Goal: Transaction & Acquisition: Purchase product/service

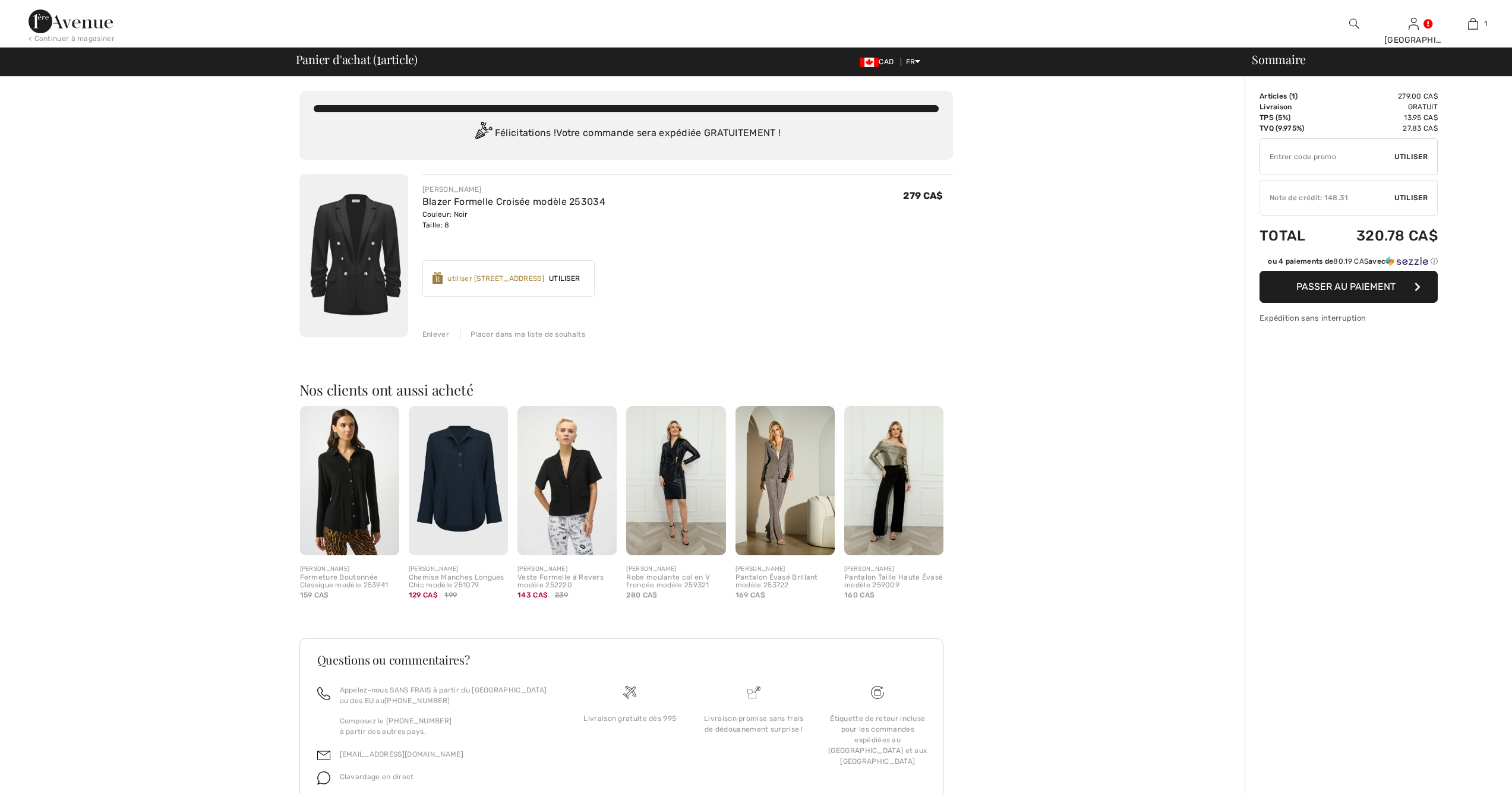
checkbox input "true"
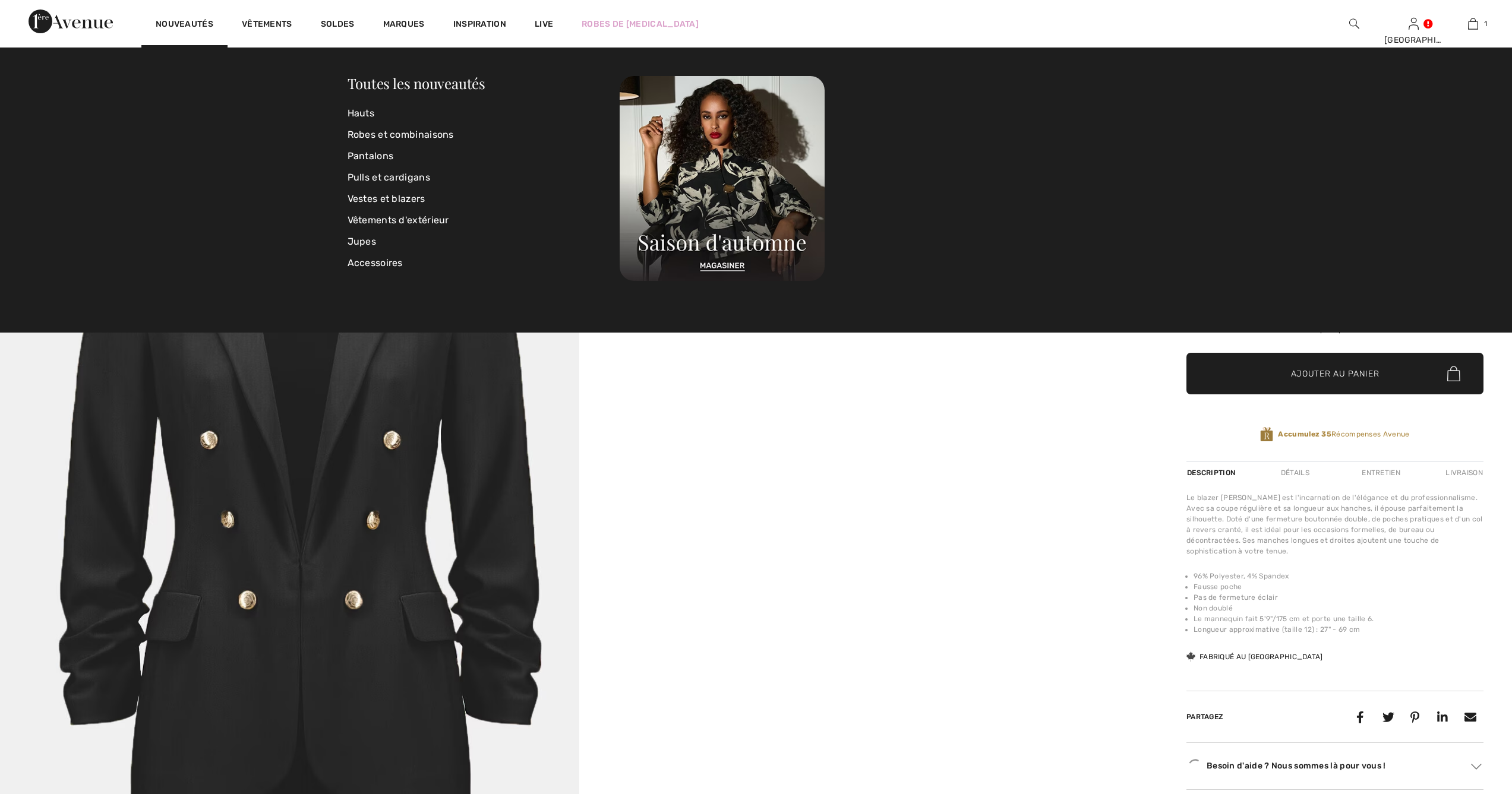
checkbox input "true"
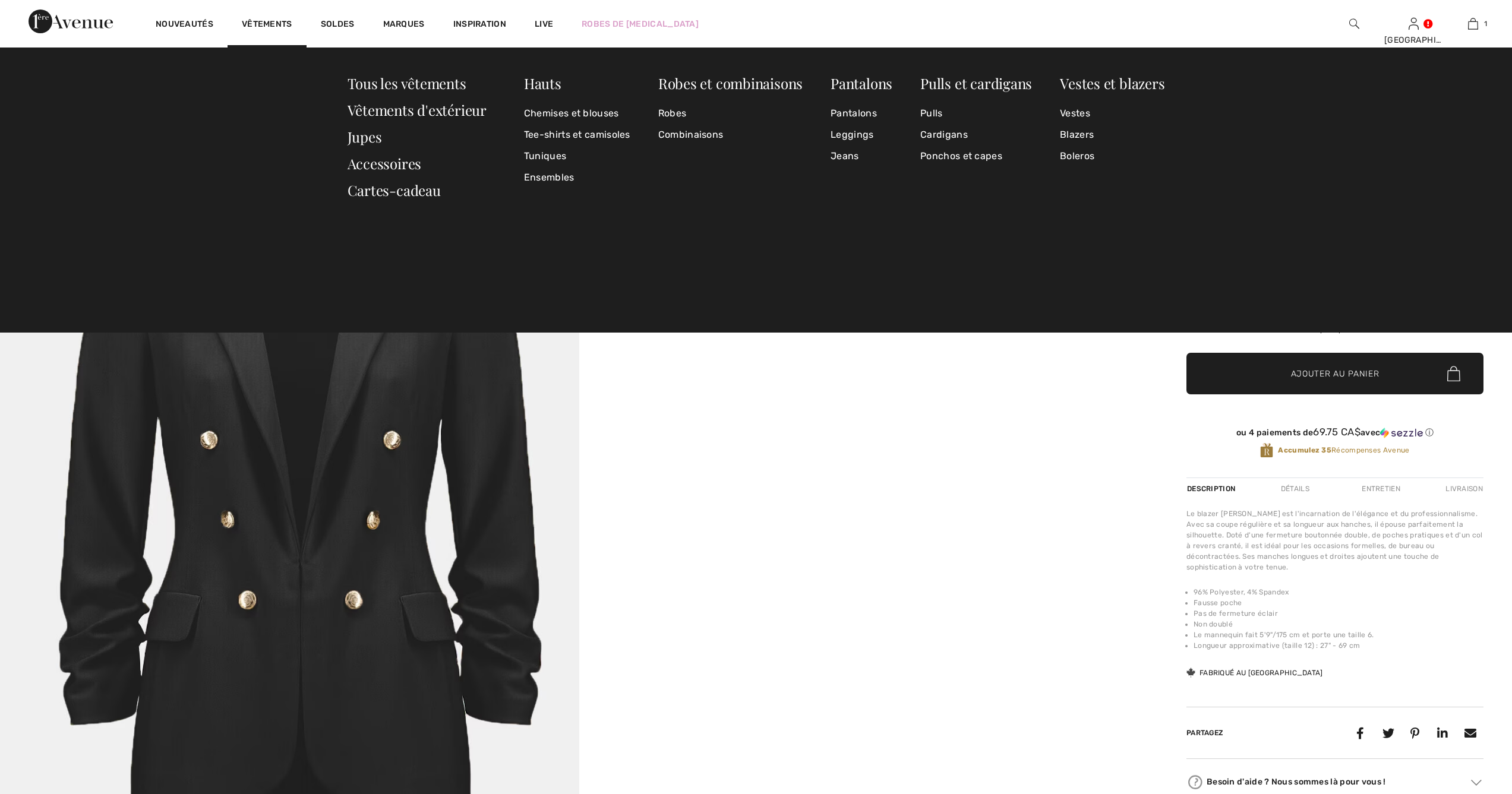
click at [258, 18] on div "Vêtements" at bounding box center [267, 24] width 79 height 48
click at [546, 110] on link "Chemises et blouses" at bounding box center [577, 113] width 106 height 22
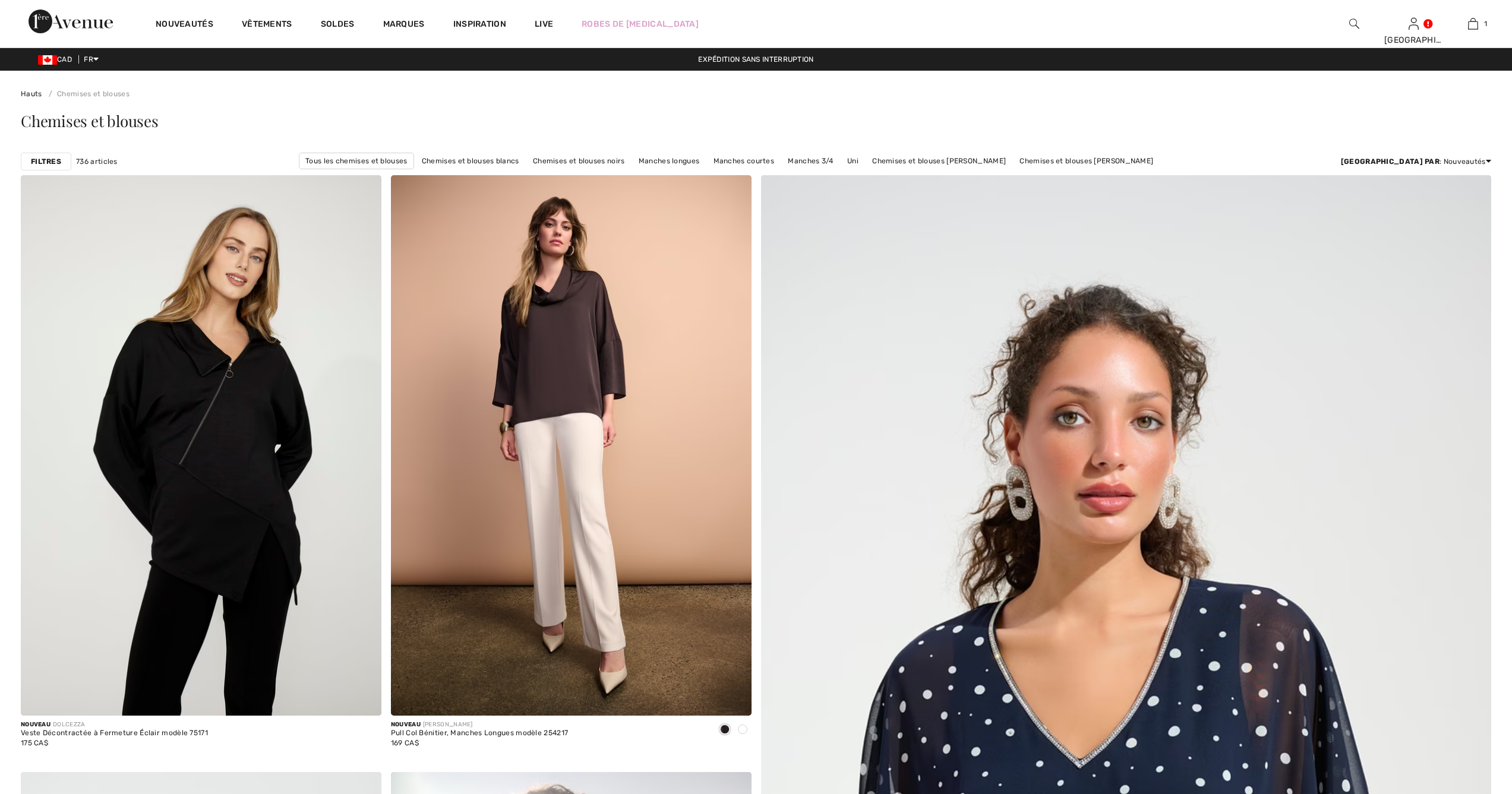
checkbox input "true"
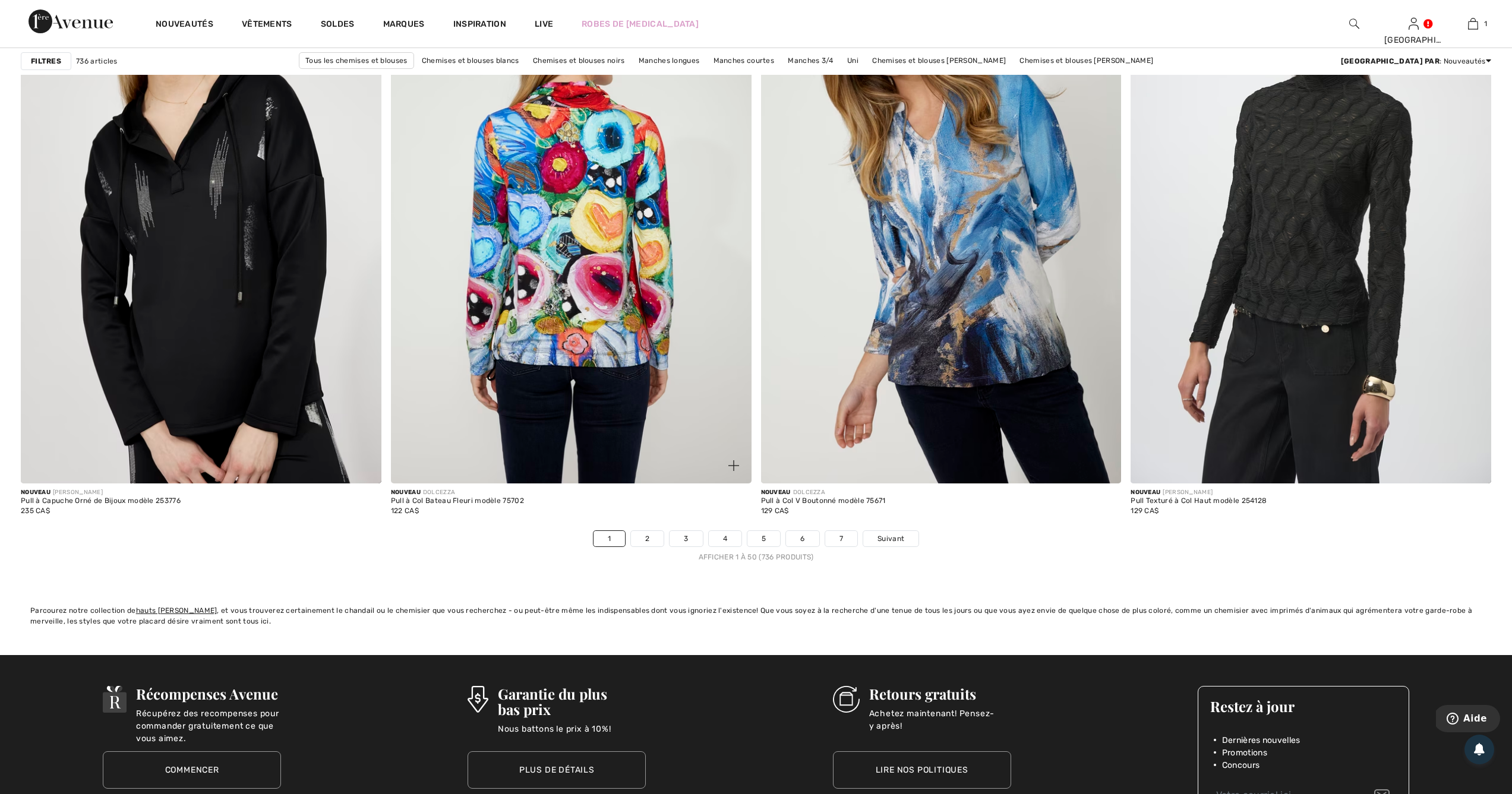
scroll to position [8973, 0]
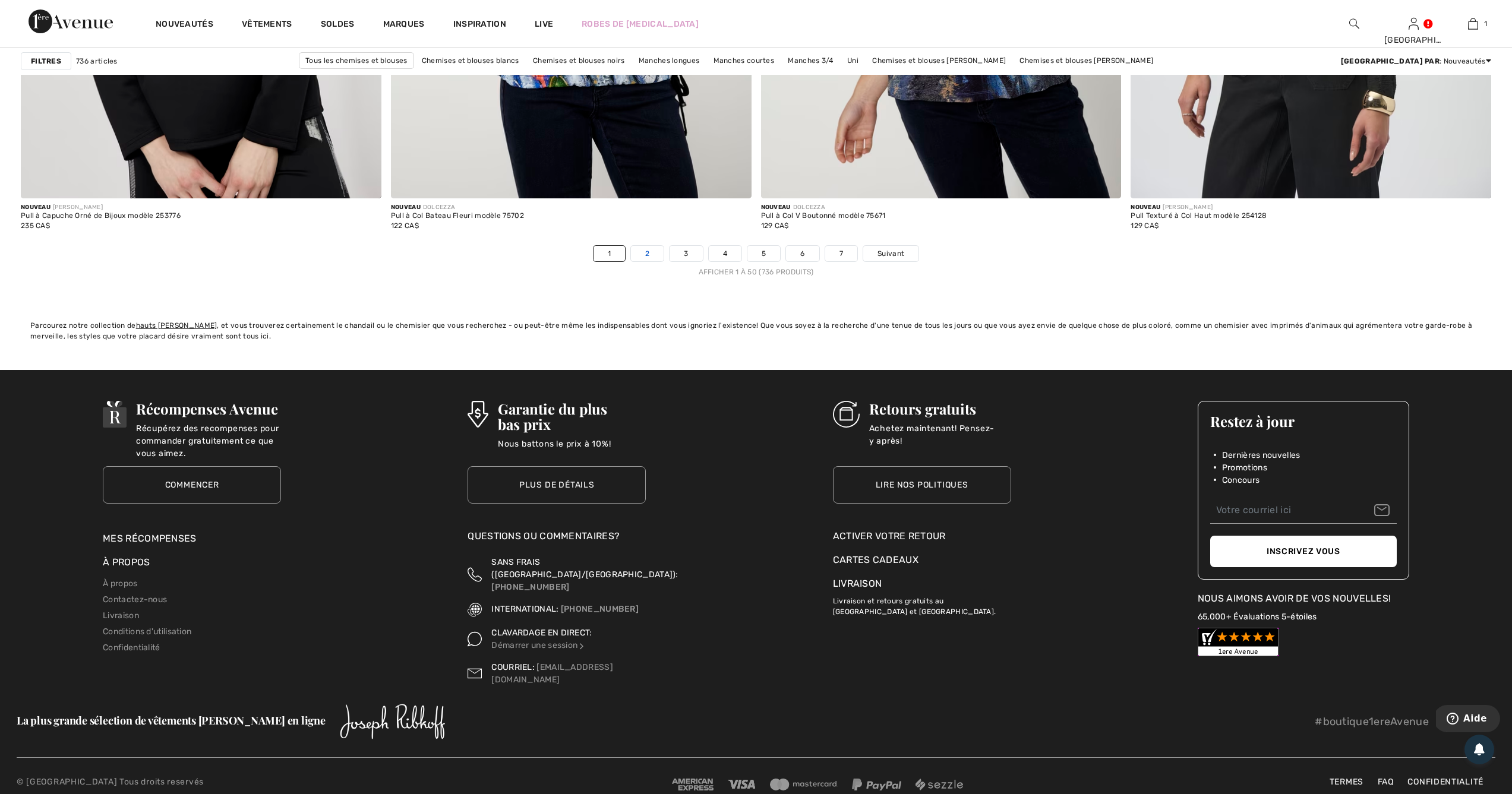
click at [656, 250] on link "2" at bounding box center [647, 254] width 33 height 15
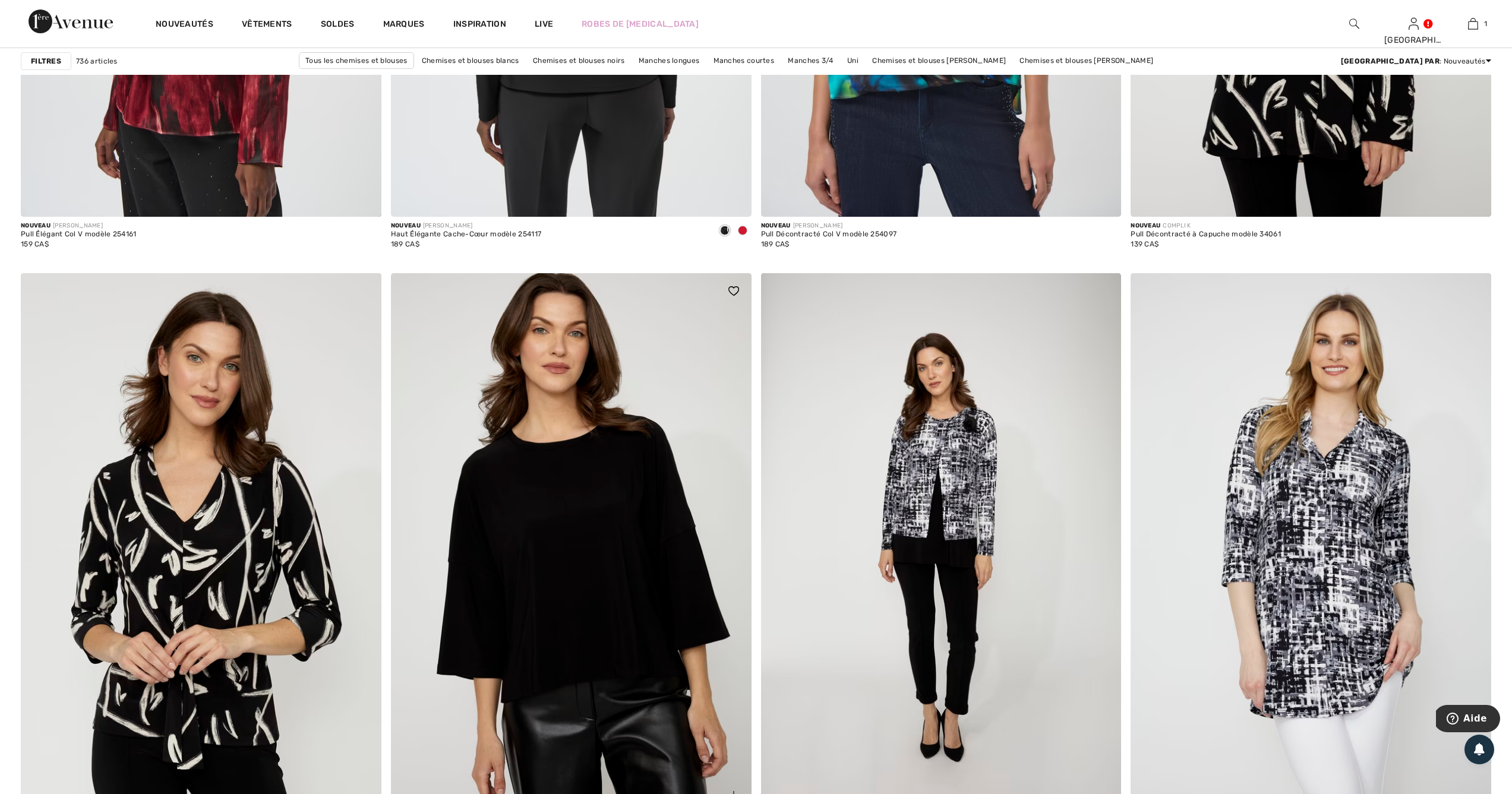
scroll to position [1817, 0]
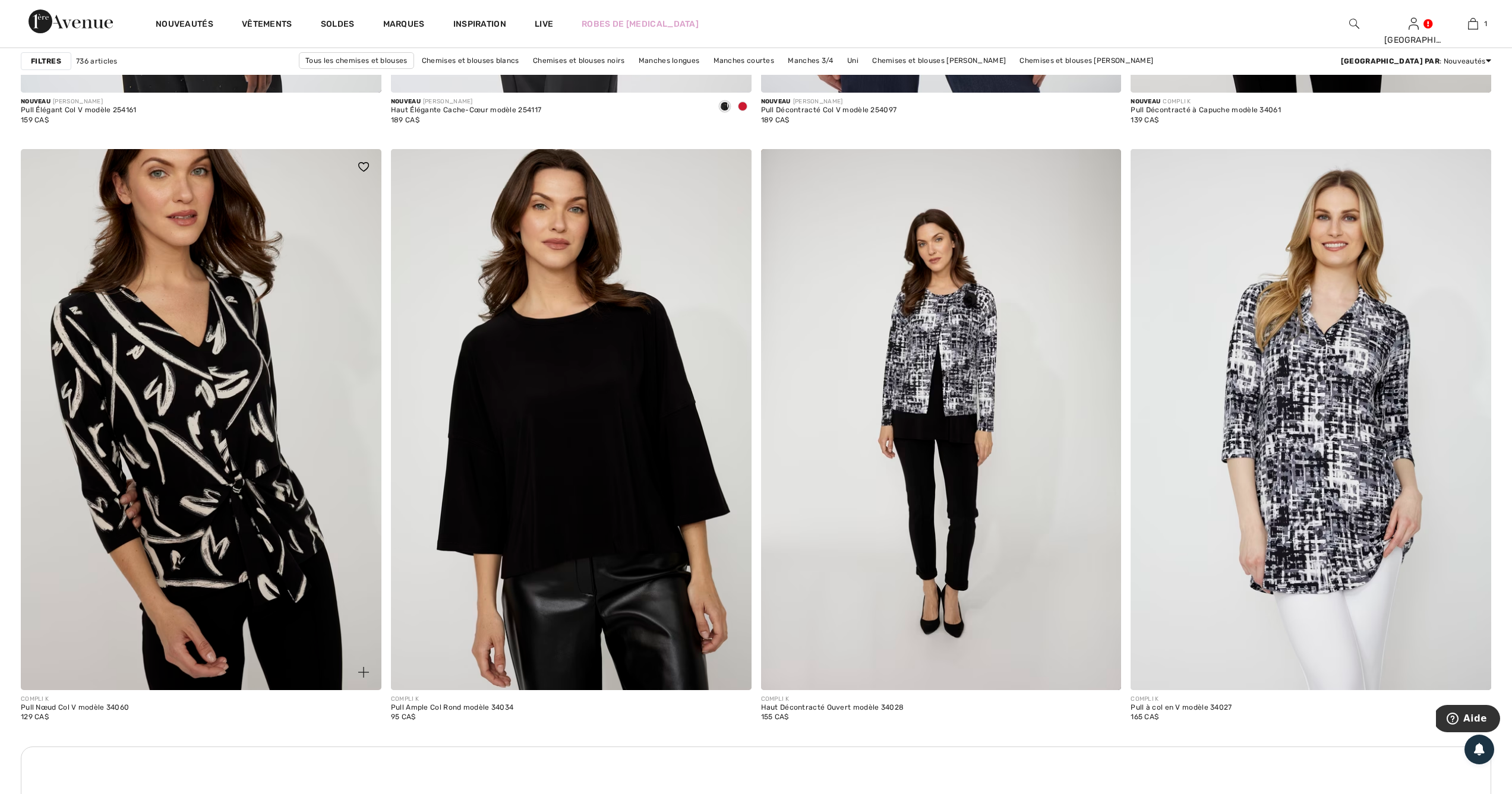
click at [211, 357] on img at bounding box center [201, 419] width 360 height 541
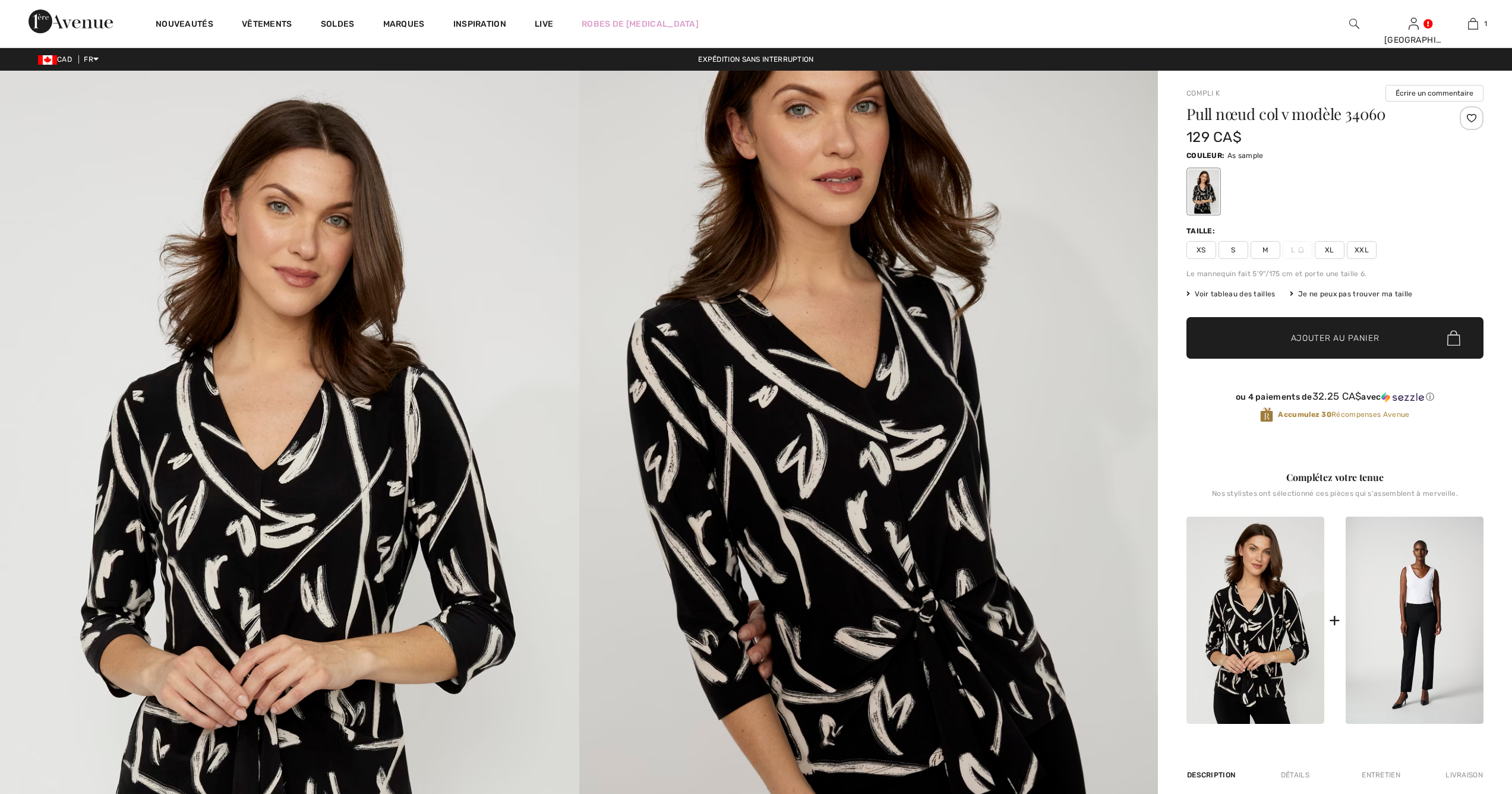
click at [1264, 254] on span "M" at bounding box center [1265, 250] width 29 height 17
click at [1289, 331] on span "✔ Ajouté au panier Ajouter au panier" at bounding box center [1335, 337] width 297 height 41
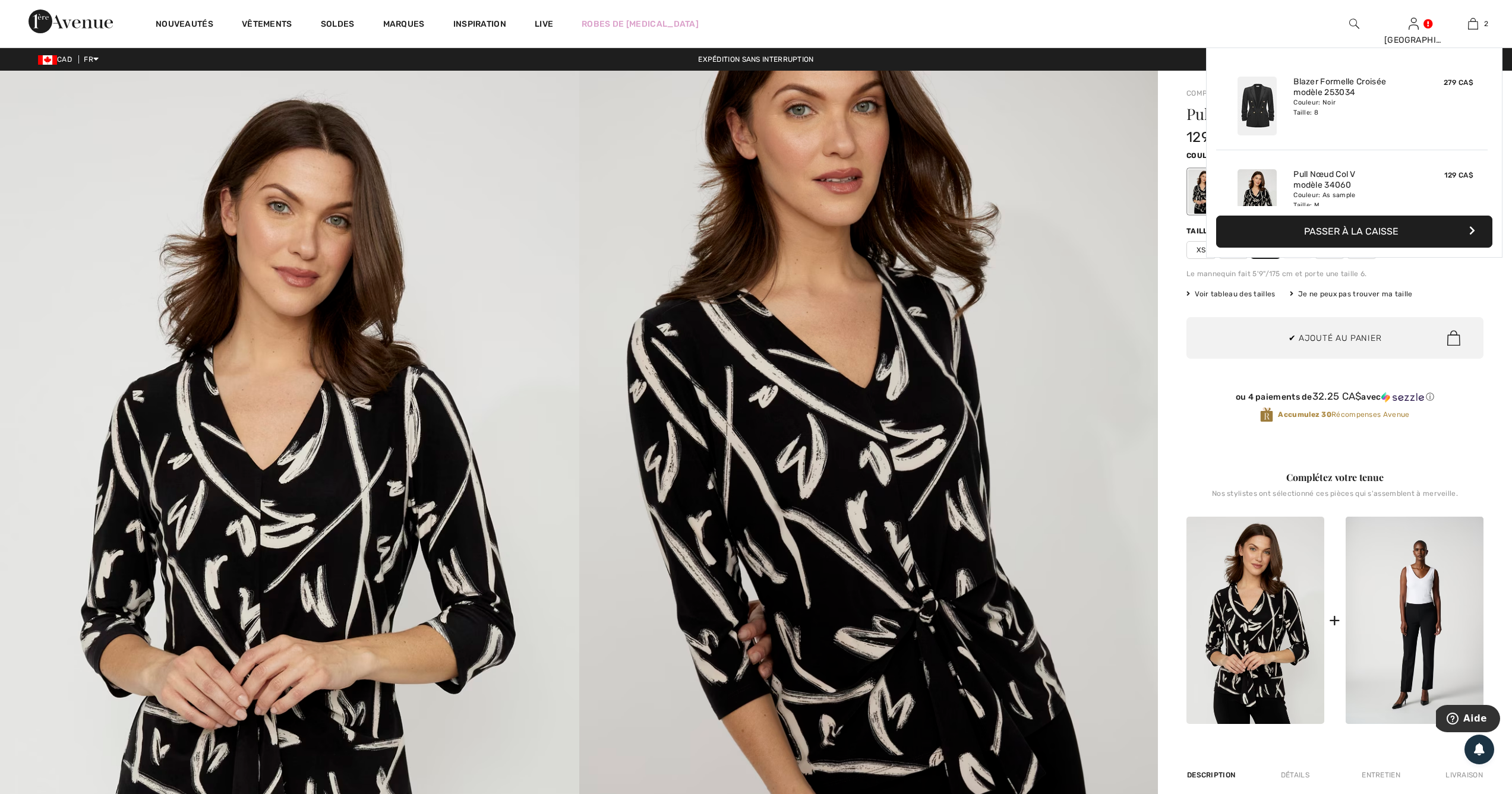
scroll to position [37, 0]
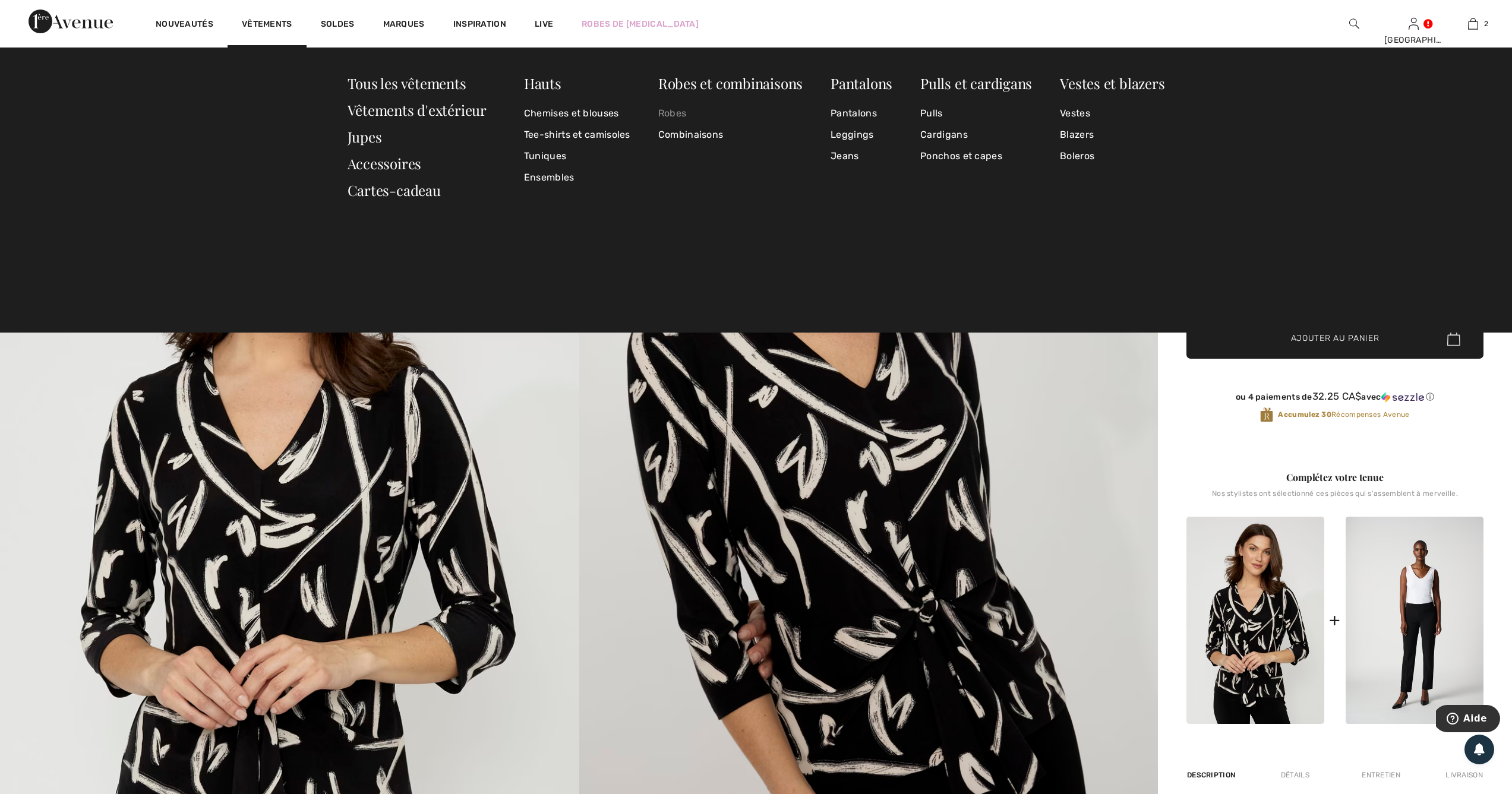
click at [679, 114] on link "Robes" at bounding box center [730, 113] width 144 height 22
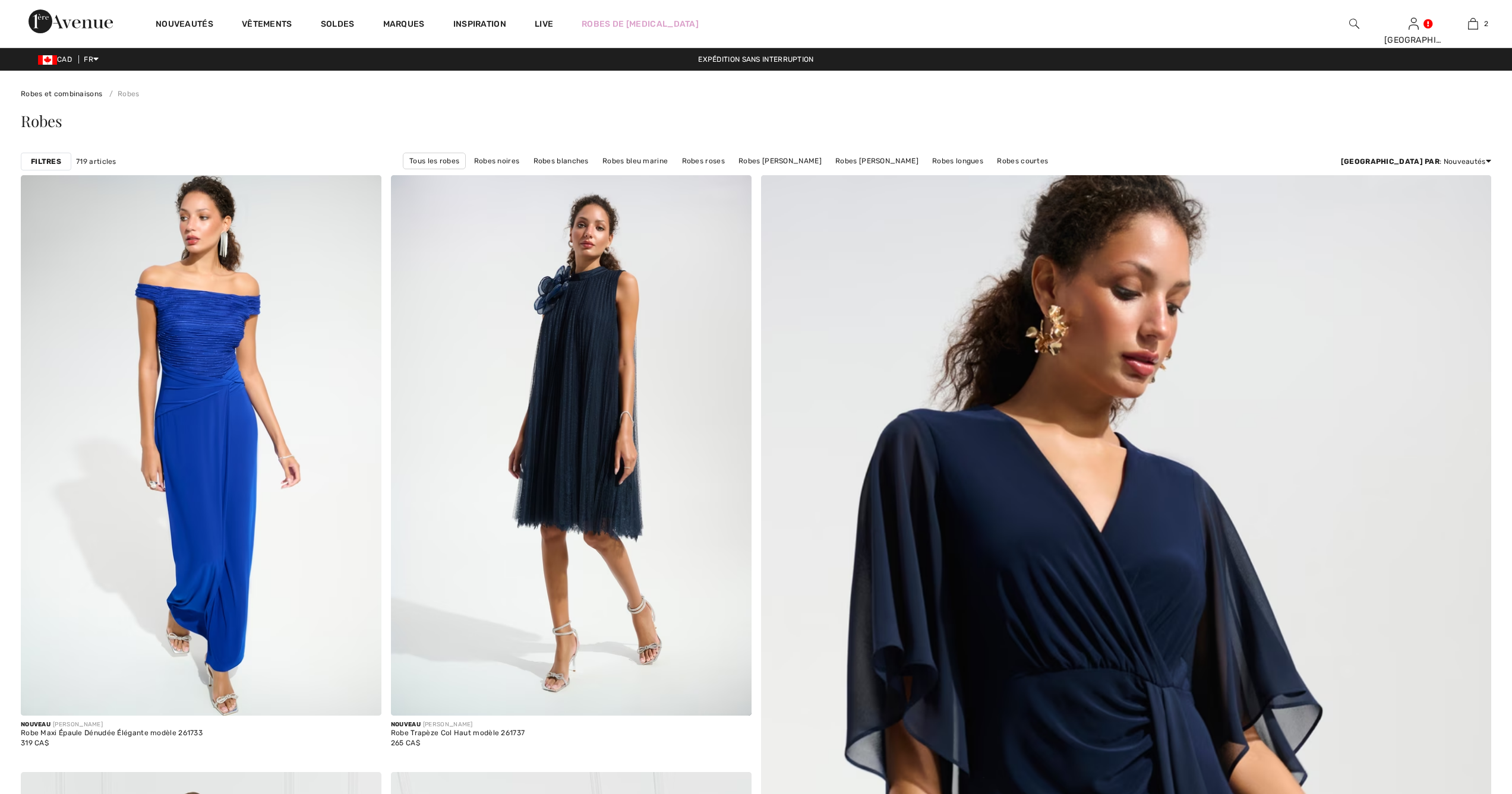
checkbox input "true"
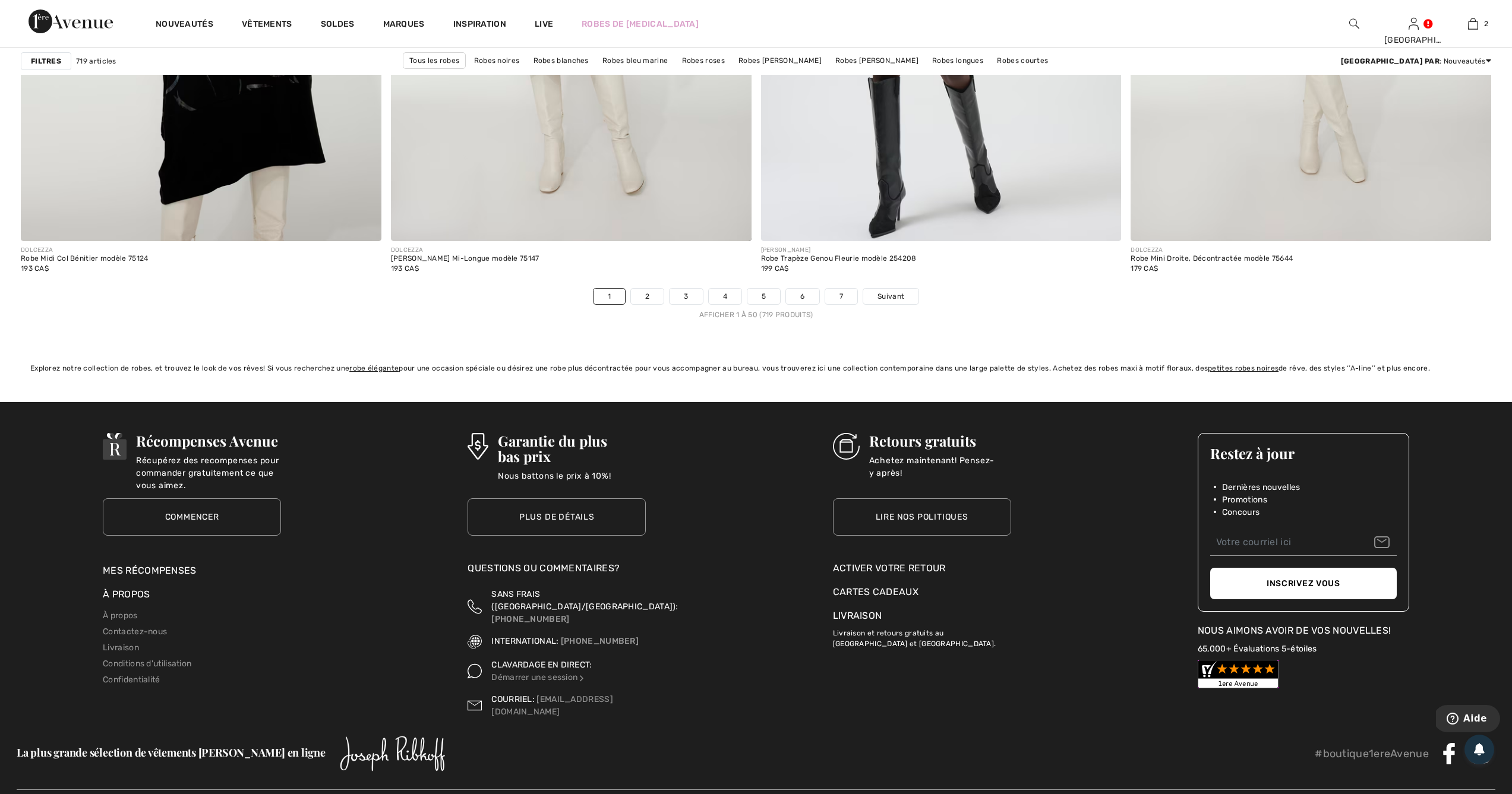
scroll to position [8963, 0]
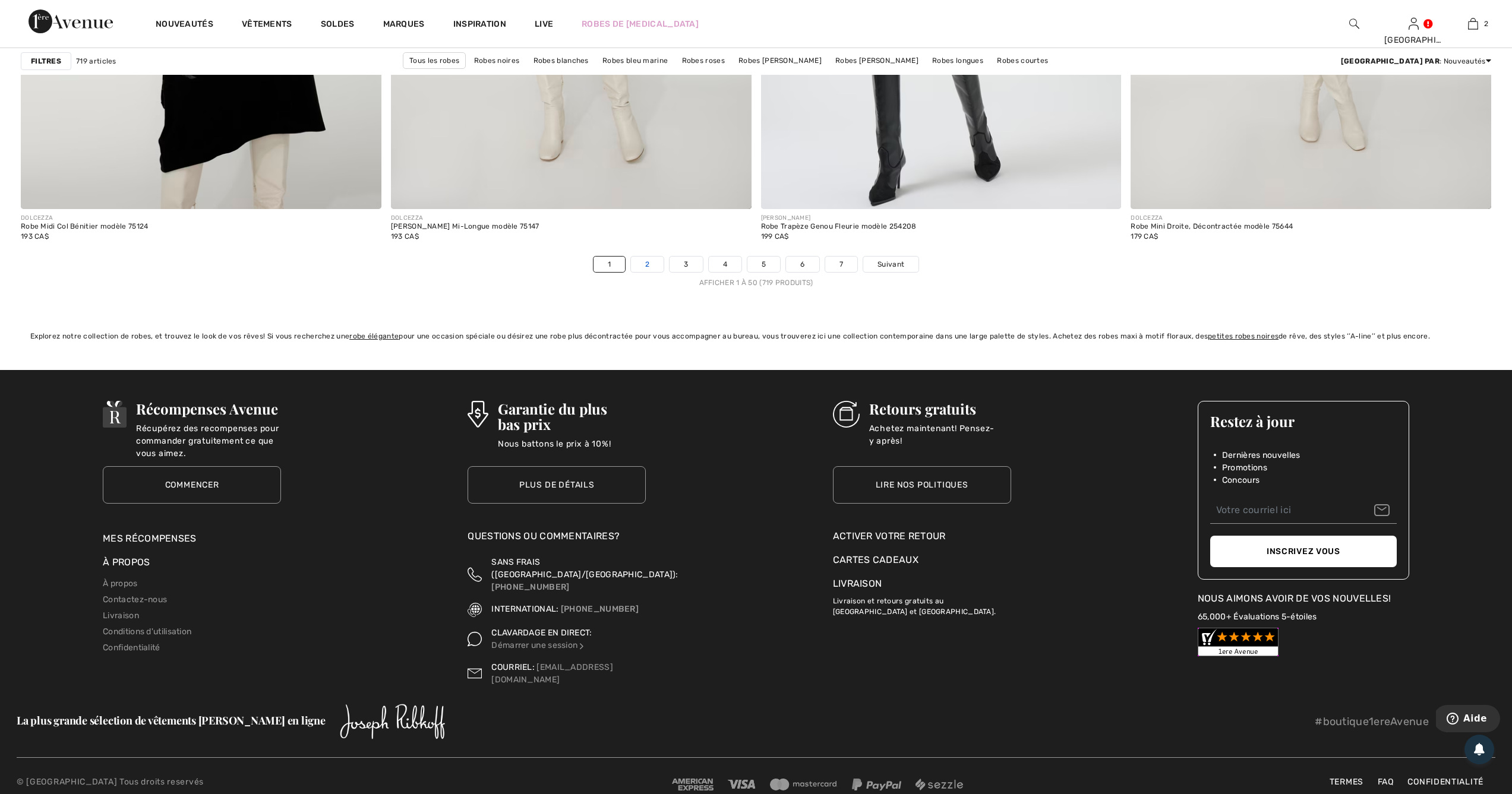
click at [649, 262] on link "2" at bounding box center [647, 264] width 33 height 15
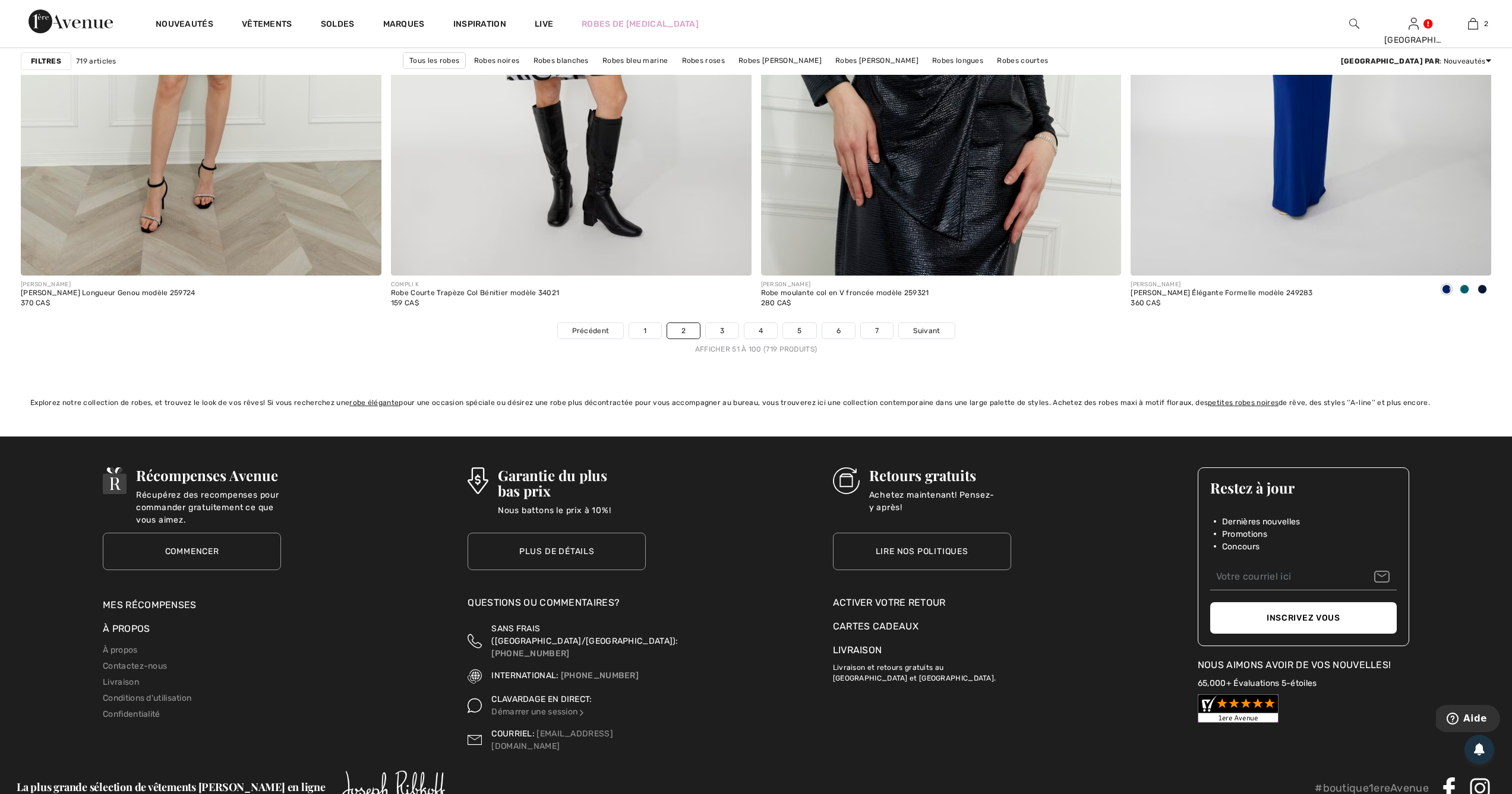
scroll to position [8963, 0]
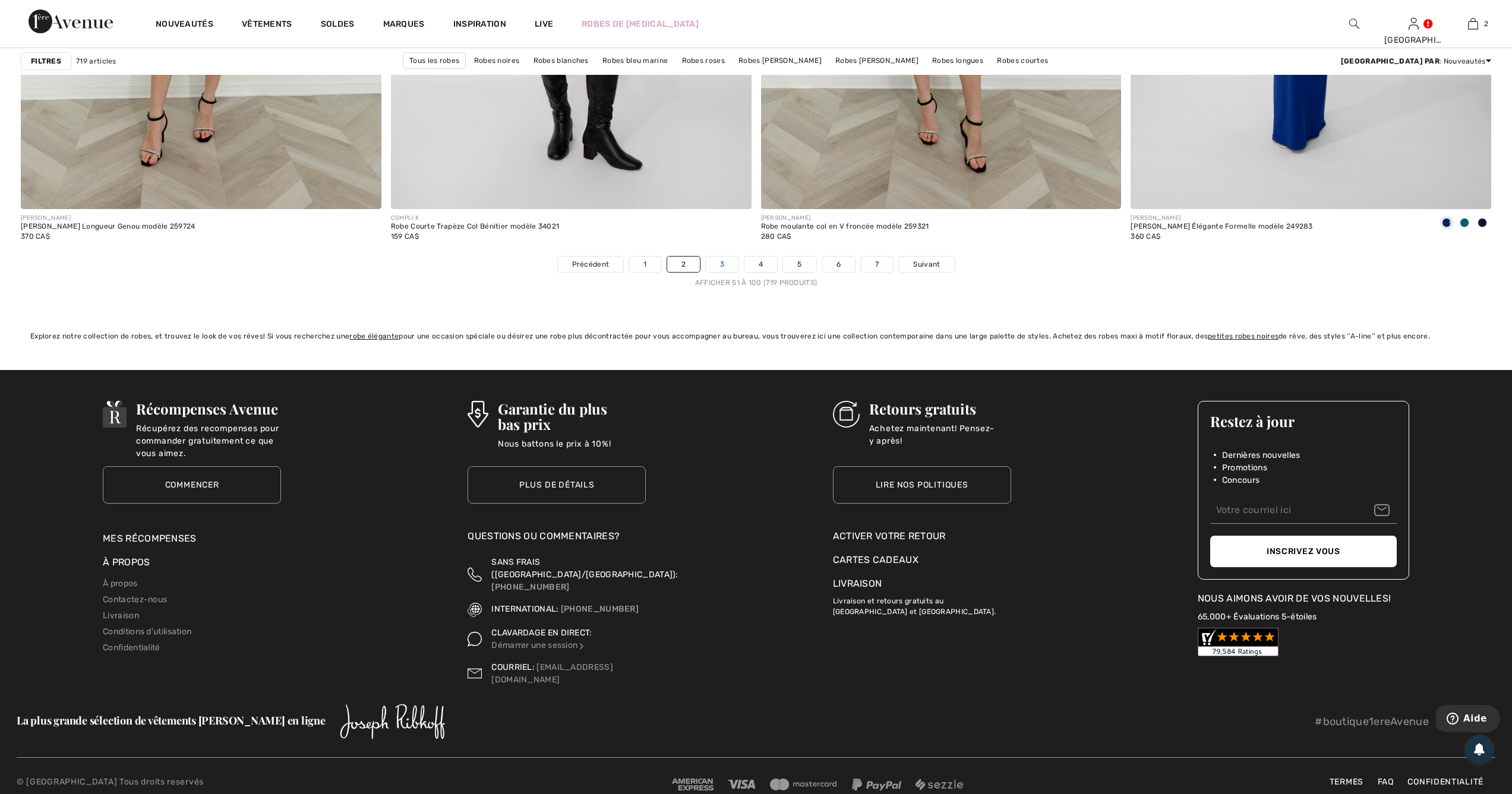
click at [718, 260] on link "3" at bounding box center [722, 264] width 33 height 15
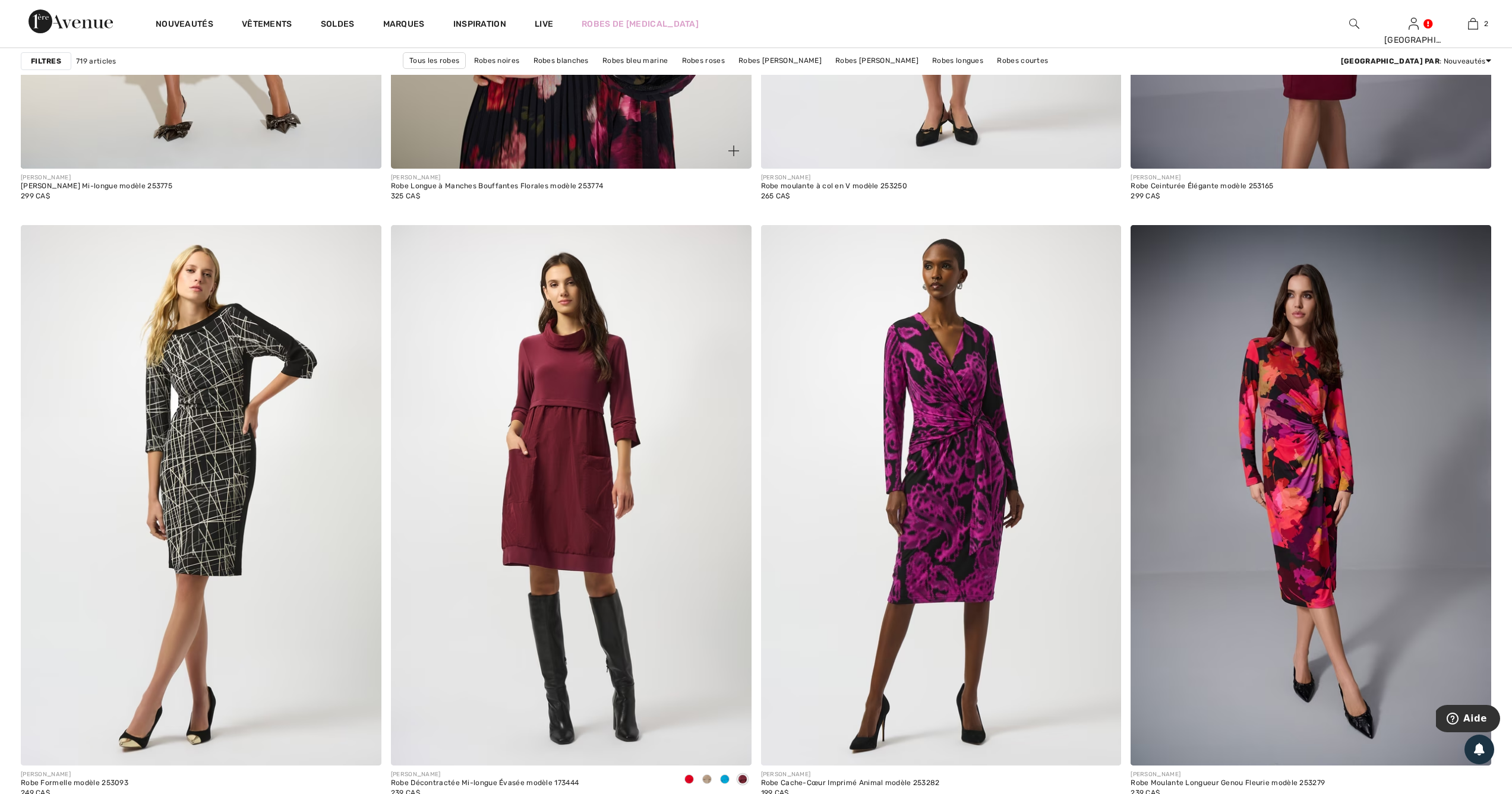
scroll to position [8705, 0]
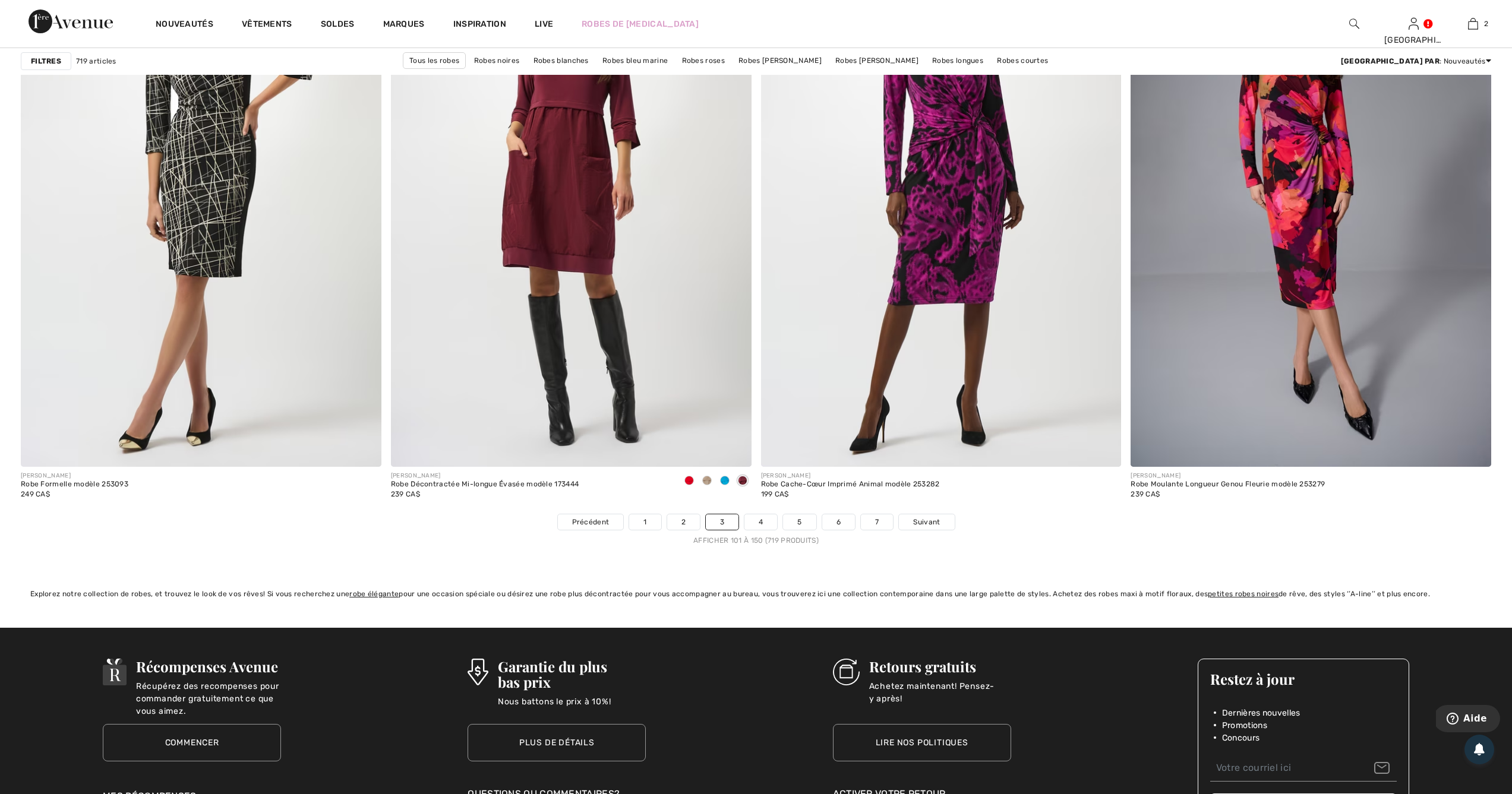
click at [777, 520] on li "4" at bounding box center [761, 522] width 34 height 17
click at [766, 525] on link "4" at bounding box center [761, 522] width 33 height 15
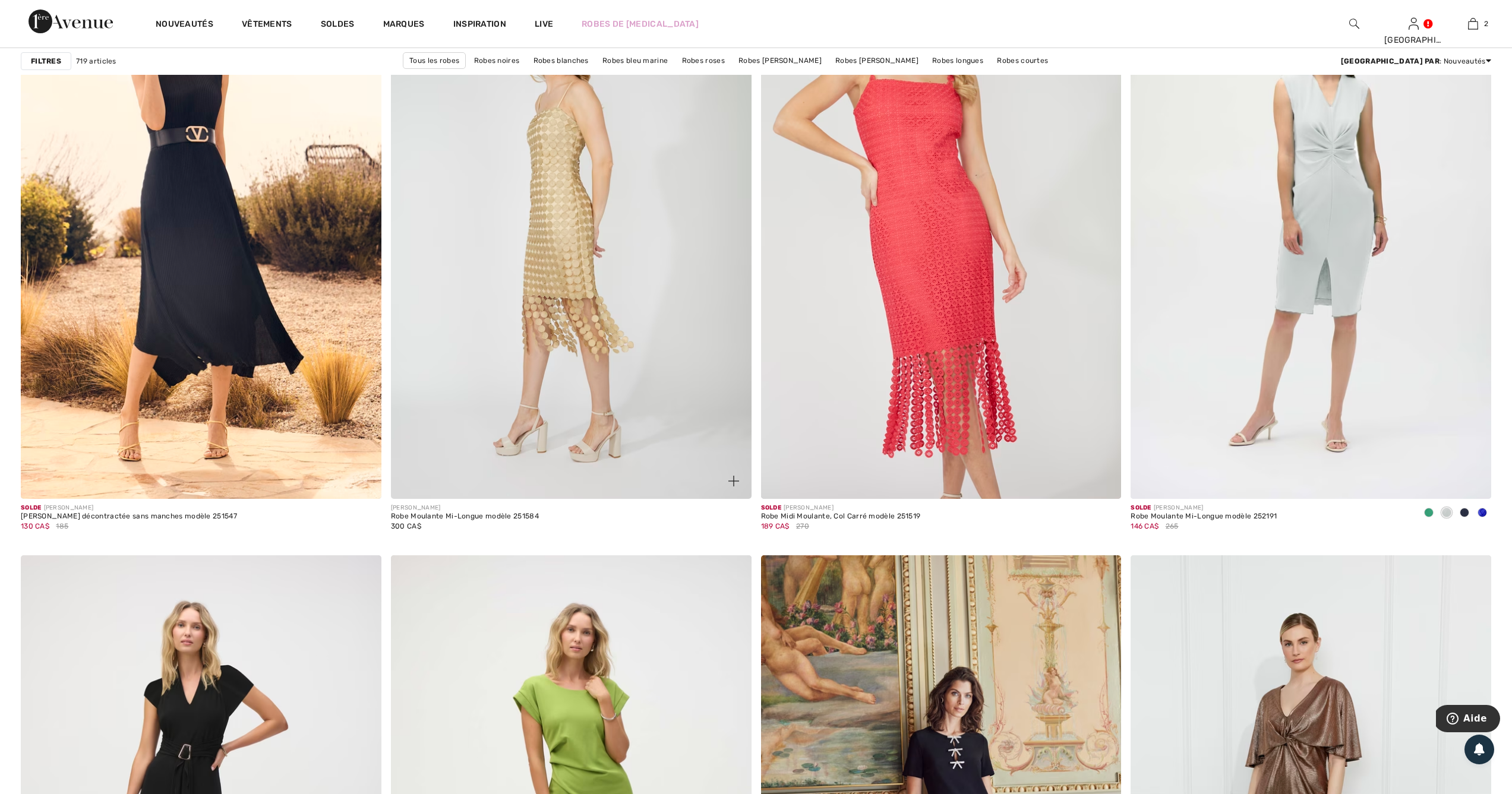
scroll to position [5986, 0]
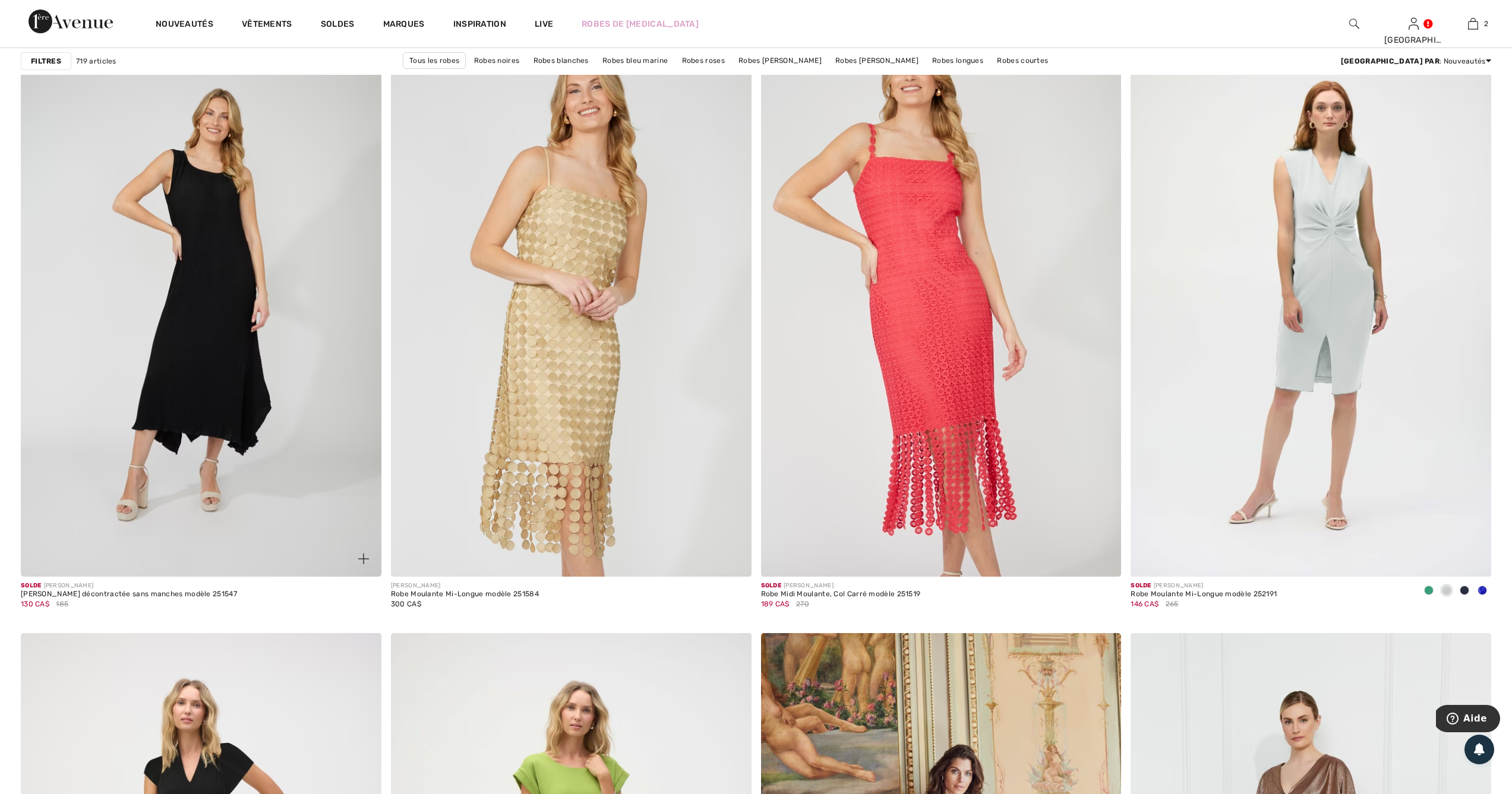
click at [227, 340] on img at bounding box center [201, 306] width 360 height 541
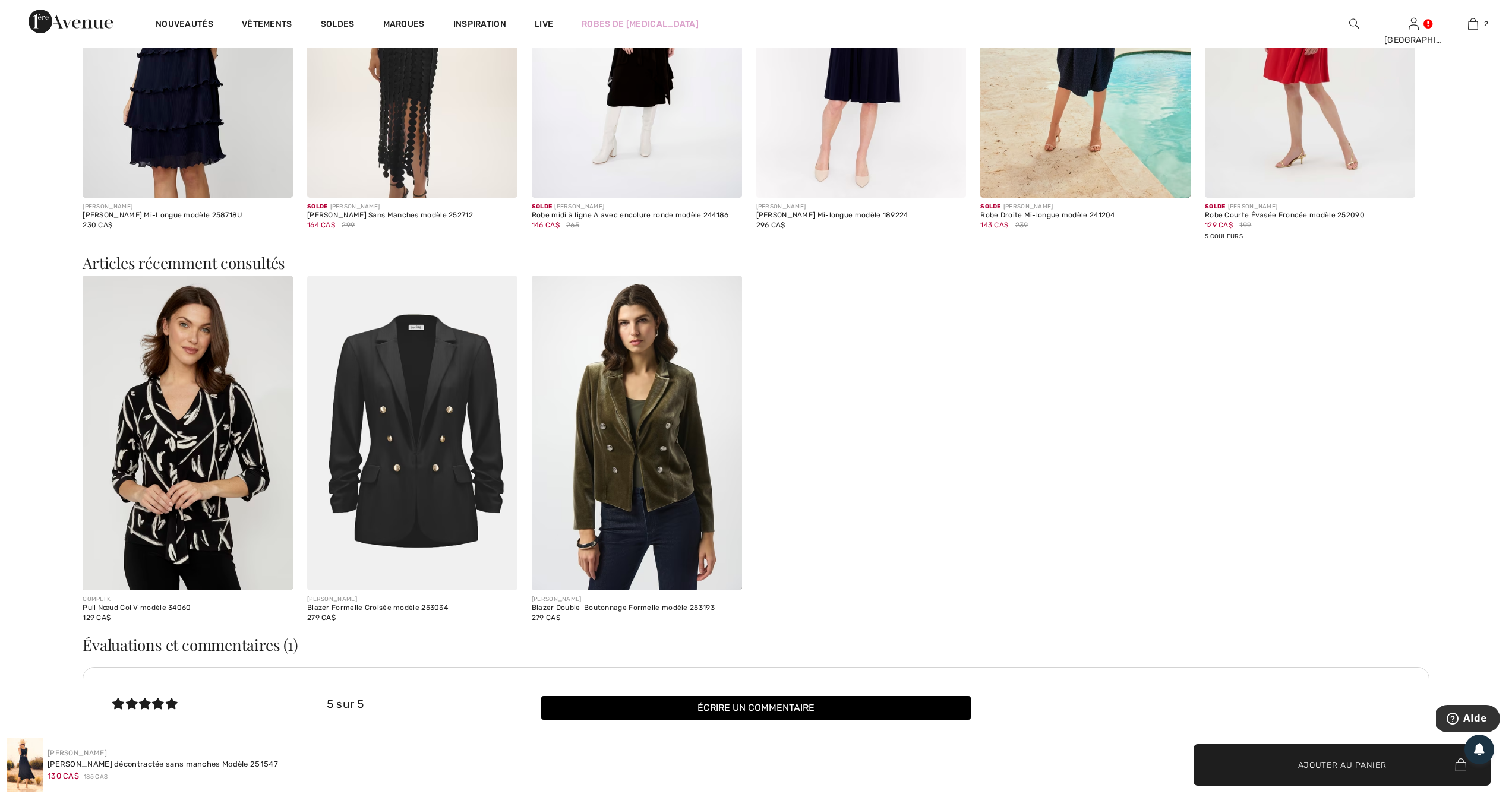
scroll to position [1774, 0]
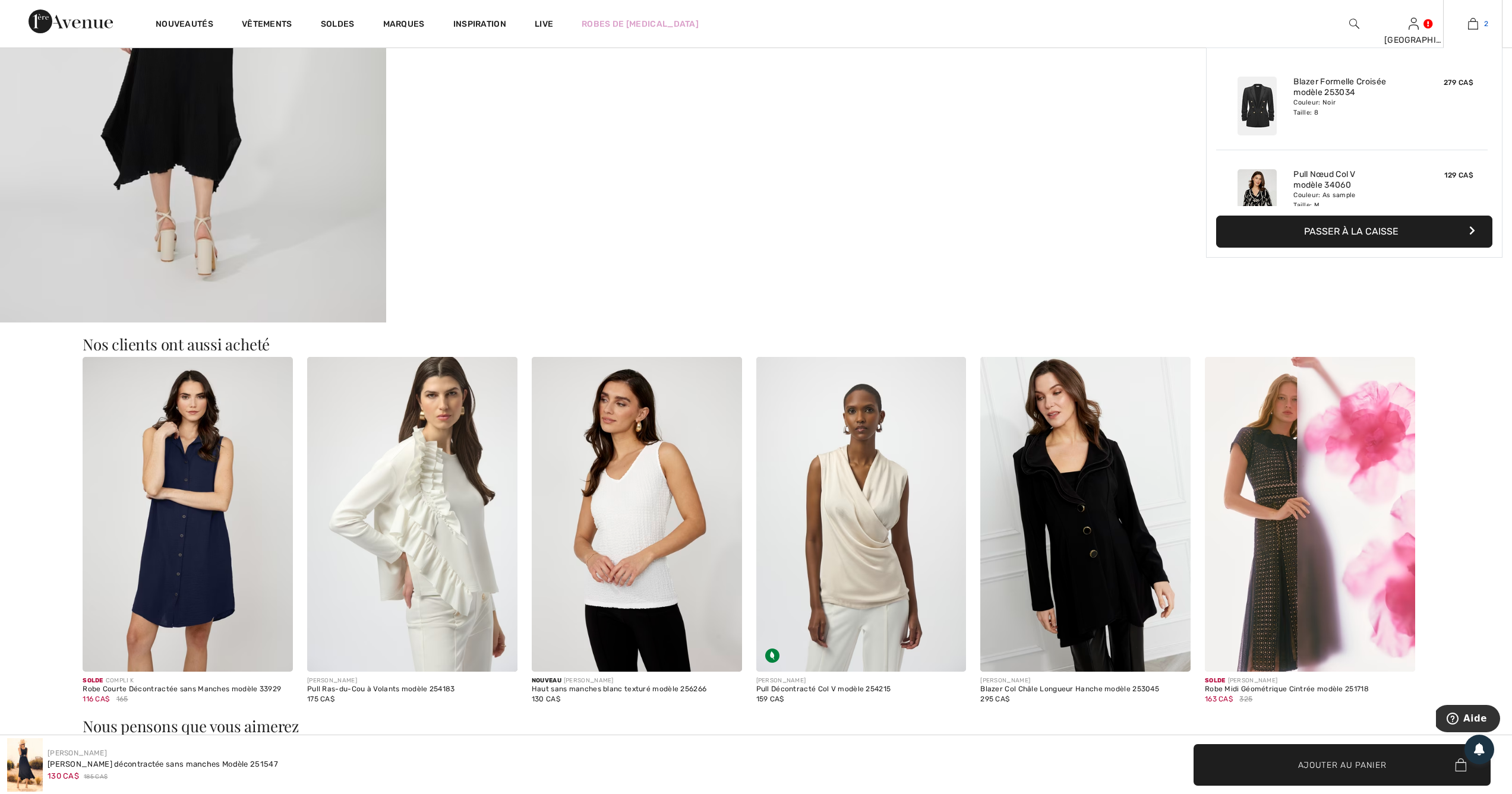
click at [1474, 26] on img at bounding box center [1473, 24] width 10 height 14
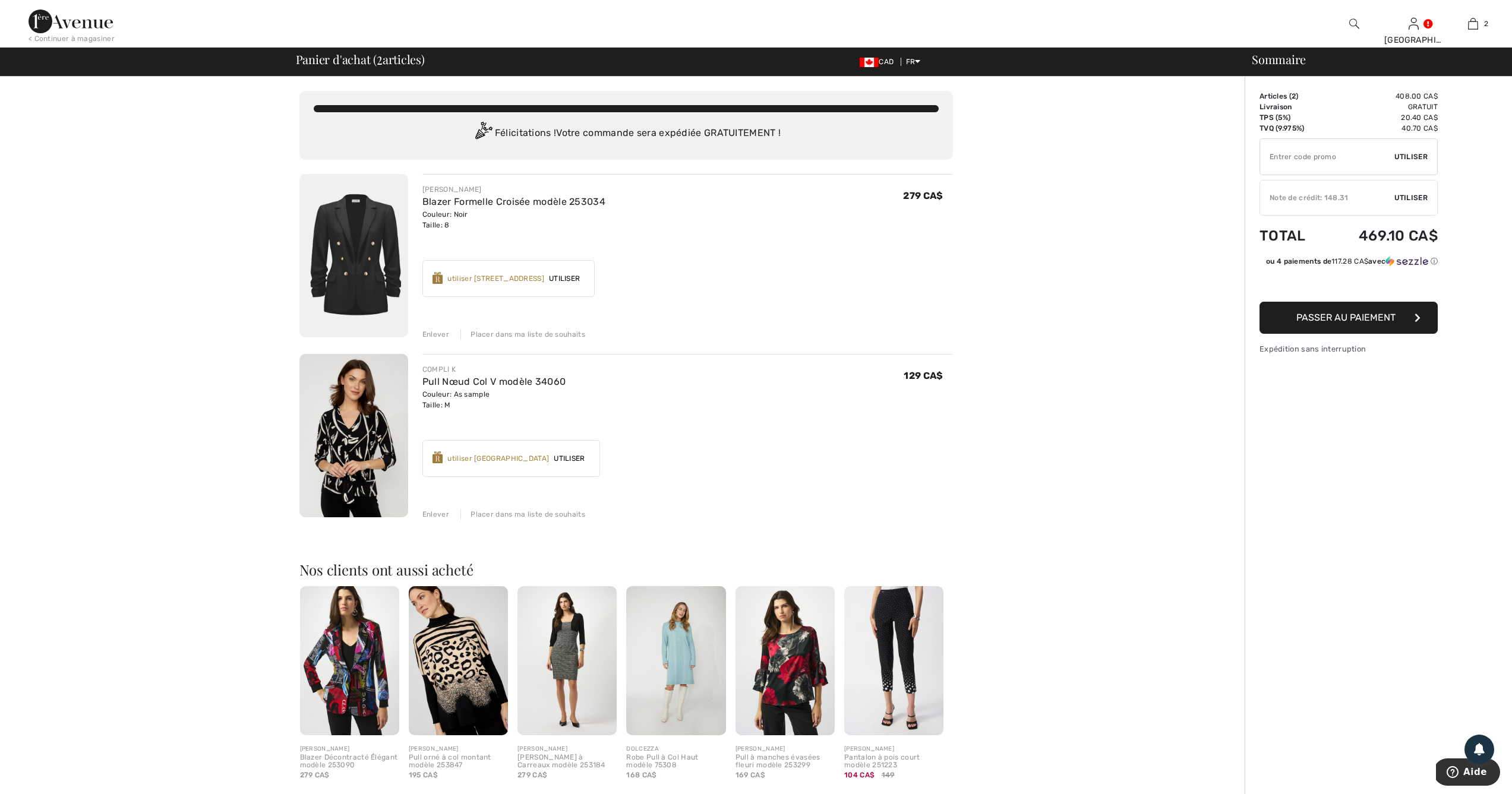
click at [368, 416] on img at bounding box center [353, 436] width 108 height 164
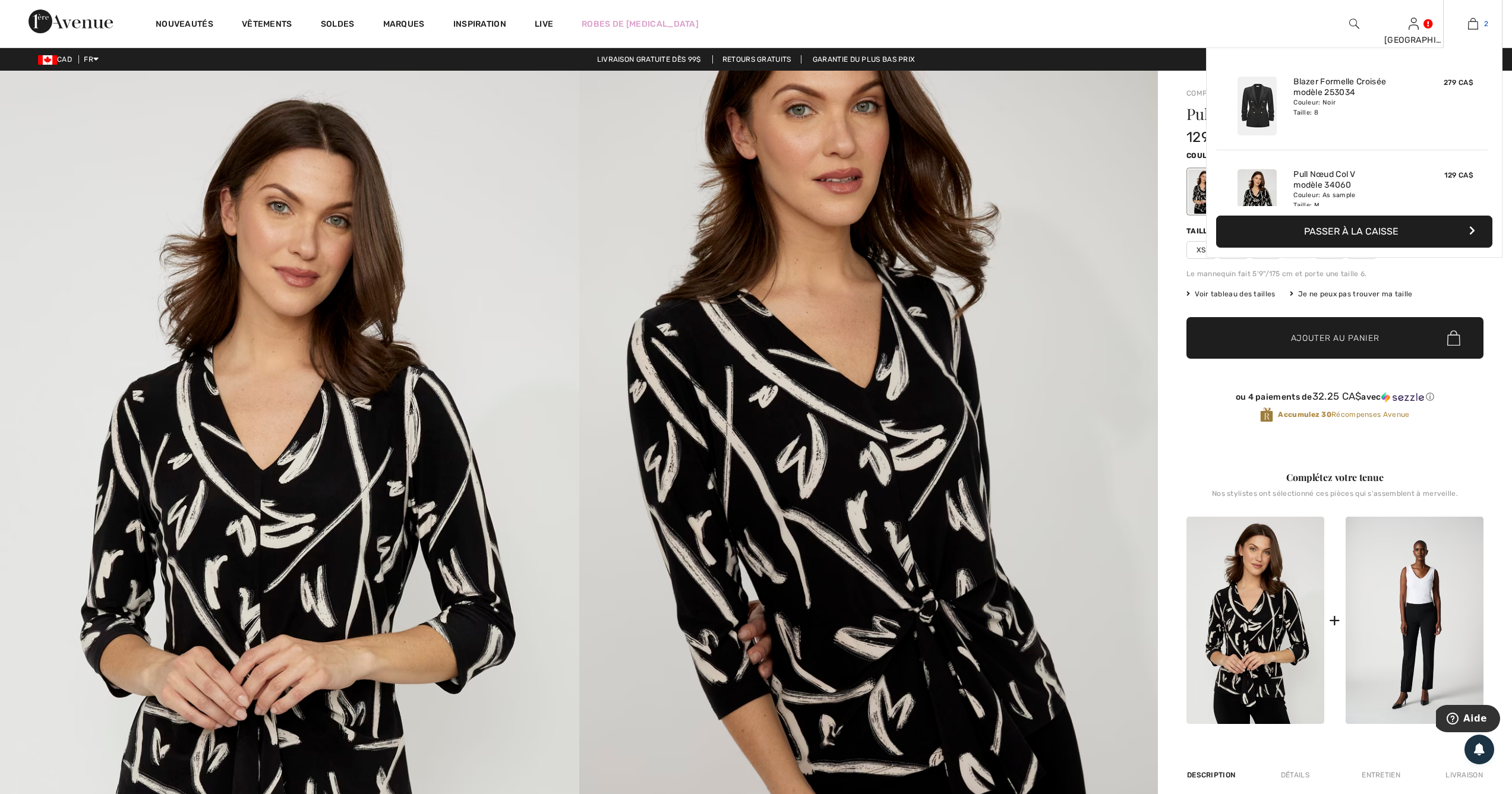
click at [1468, 24] on img at bounding box center [1473, 24] width 10 height 14
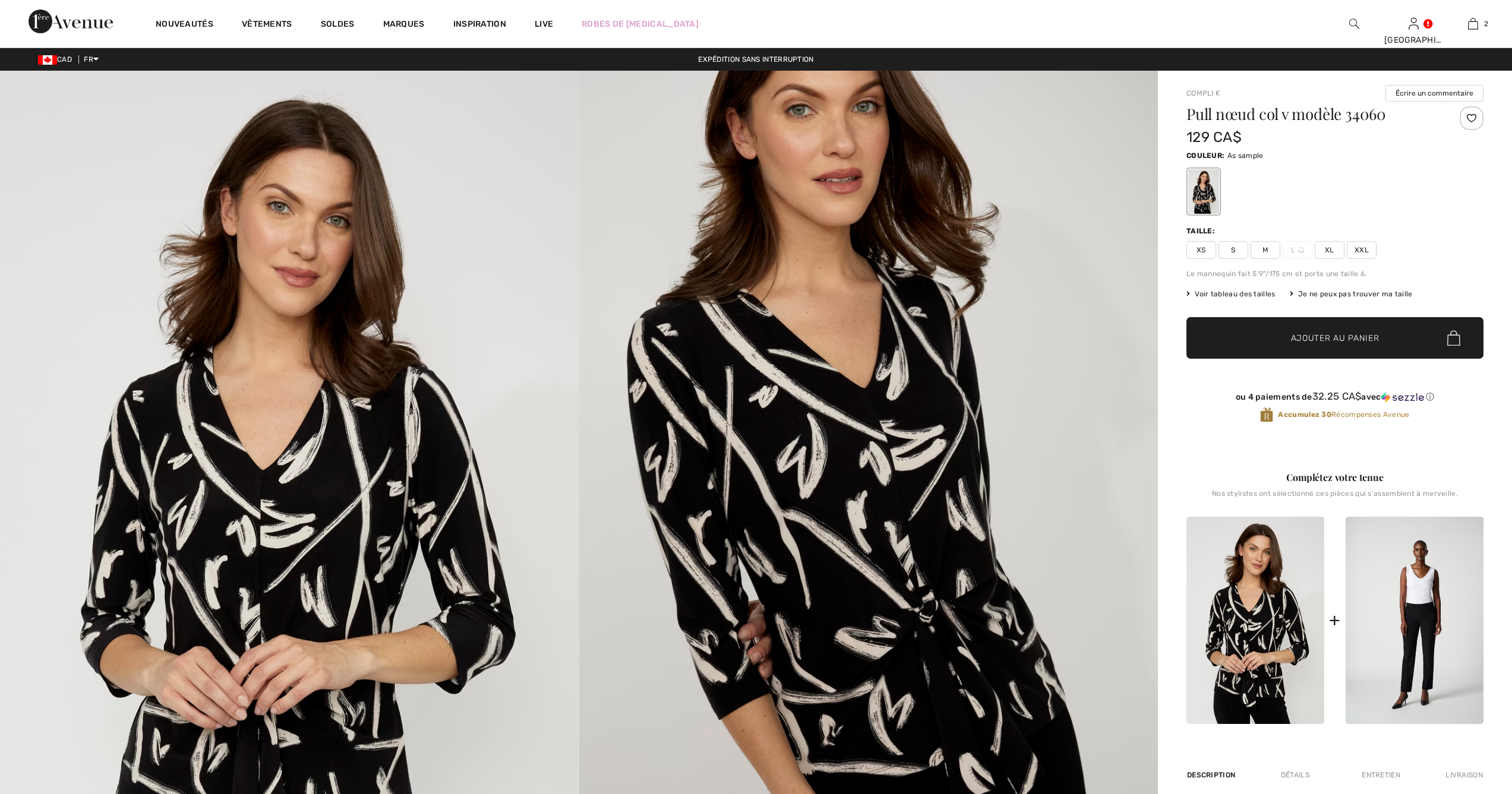
checkbox input "true"
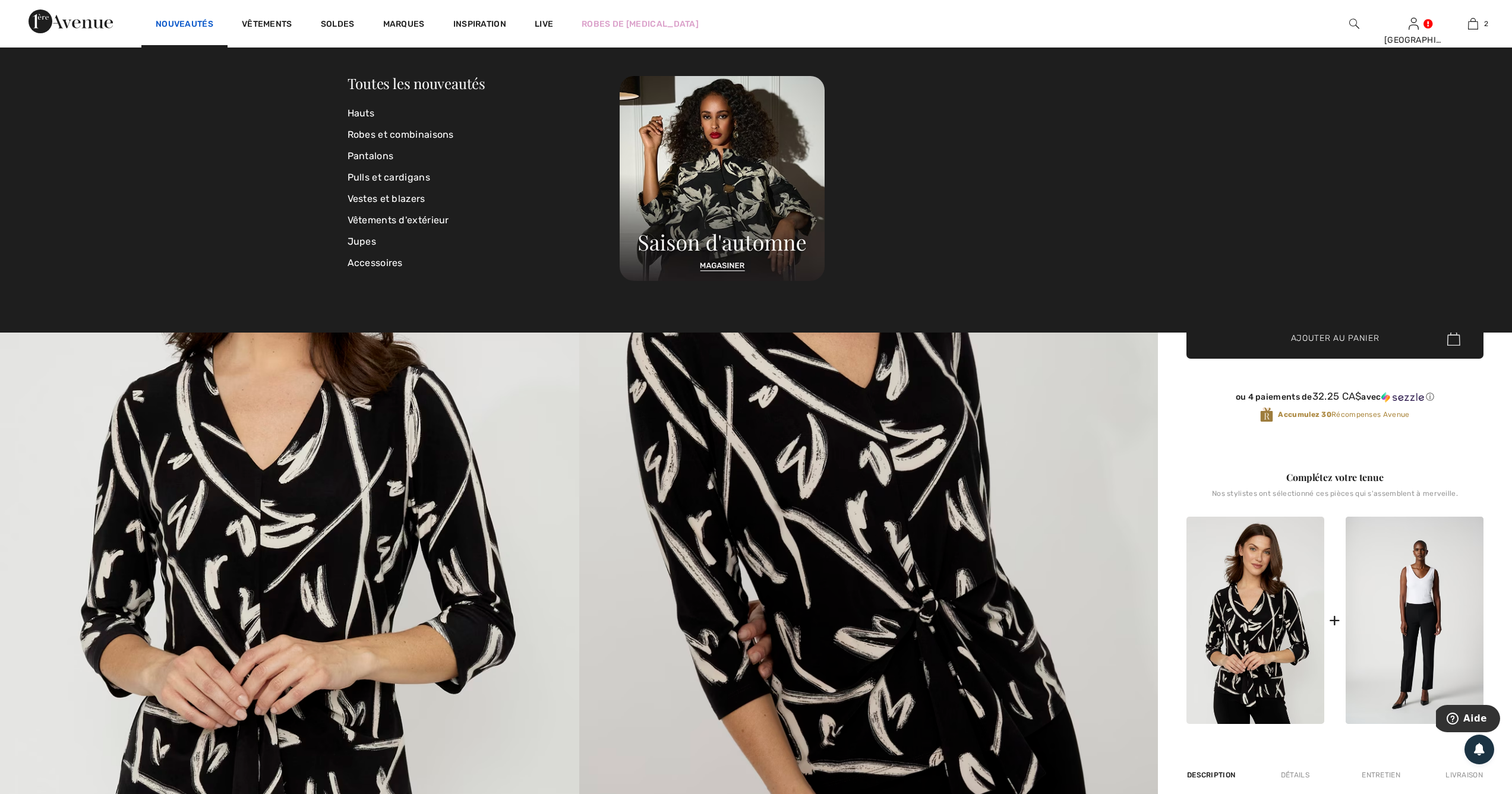
click at [194, 23] on link "Nouveautés" at bounding box center [184, 25] width 57 height 13
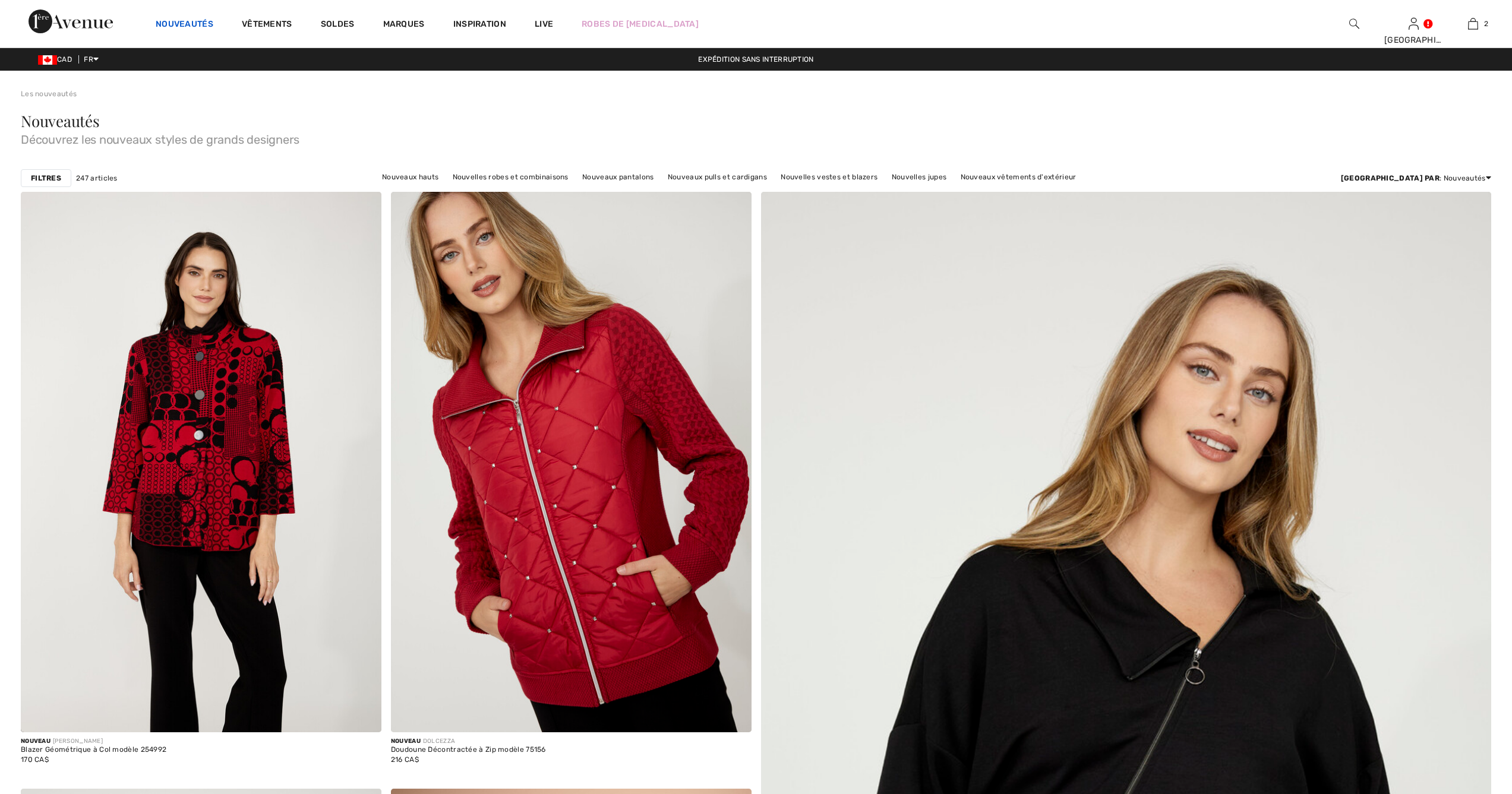
checkbox input "true"
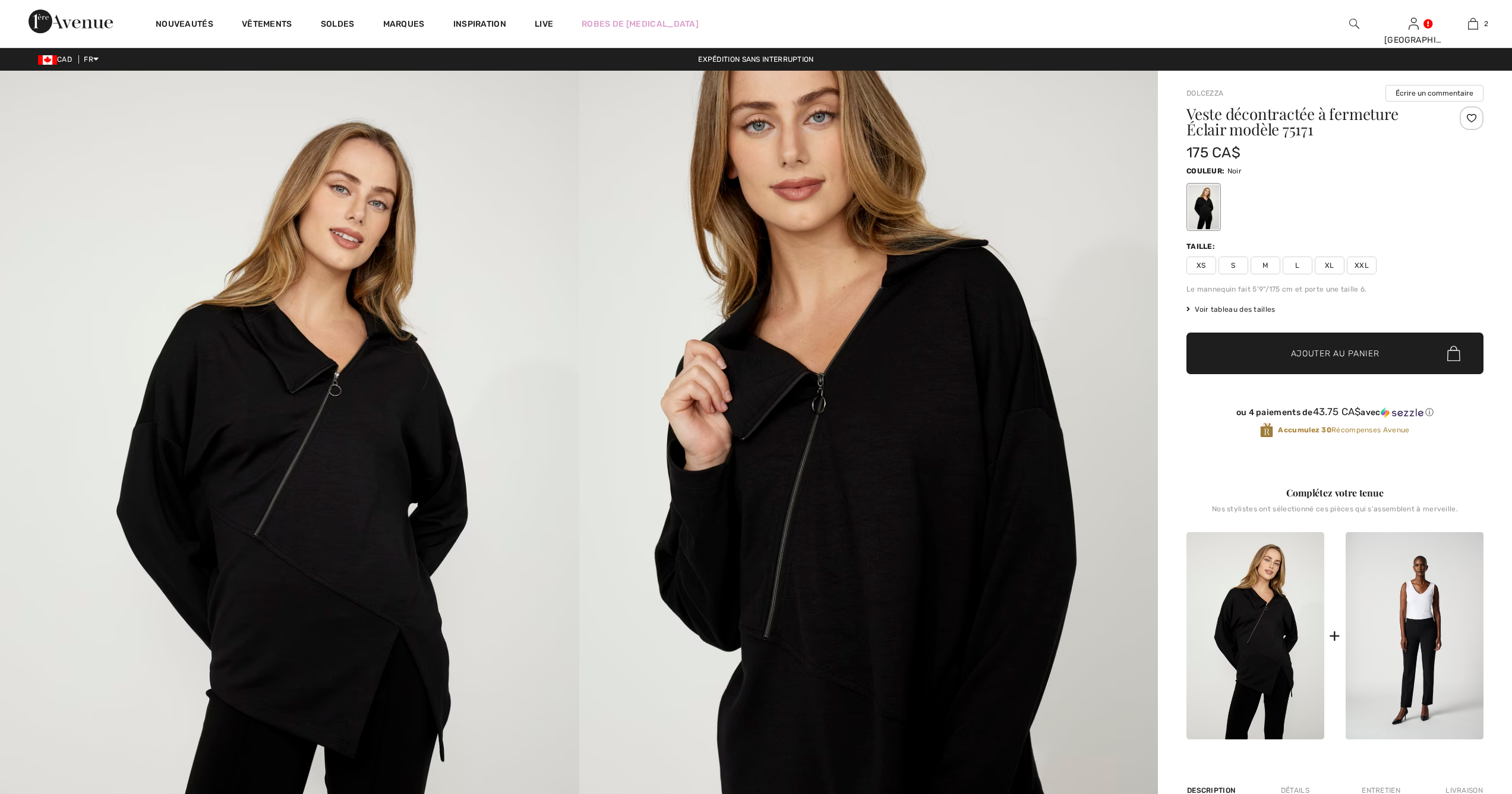
checkbox input "true"
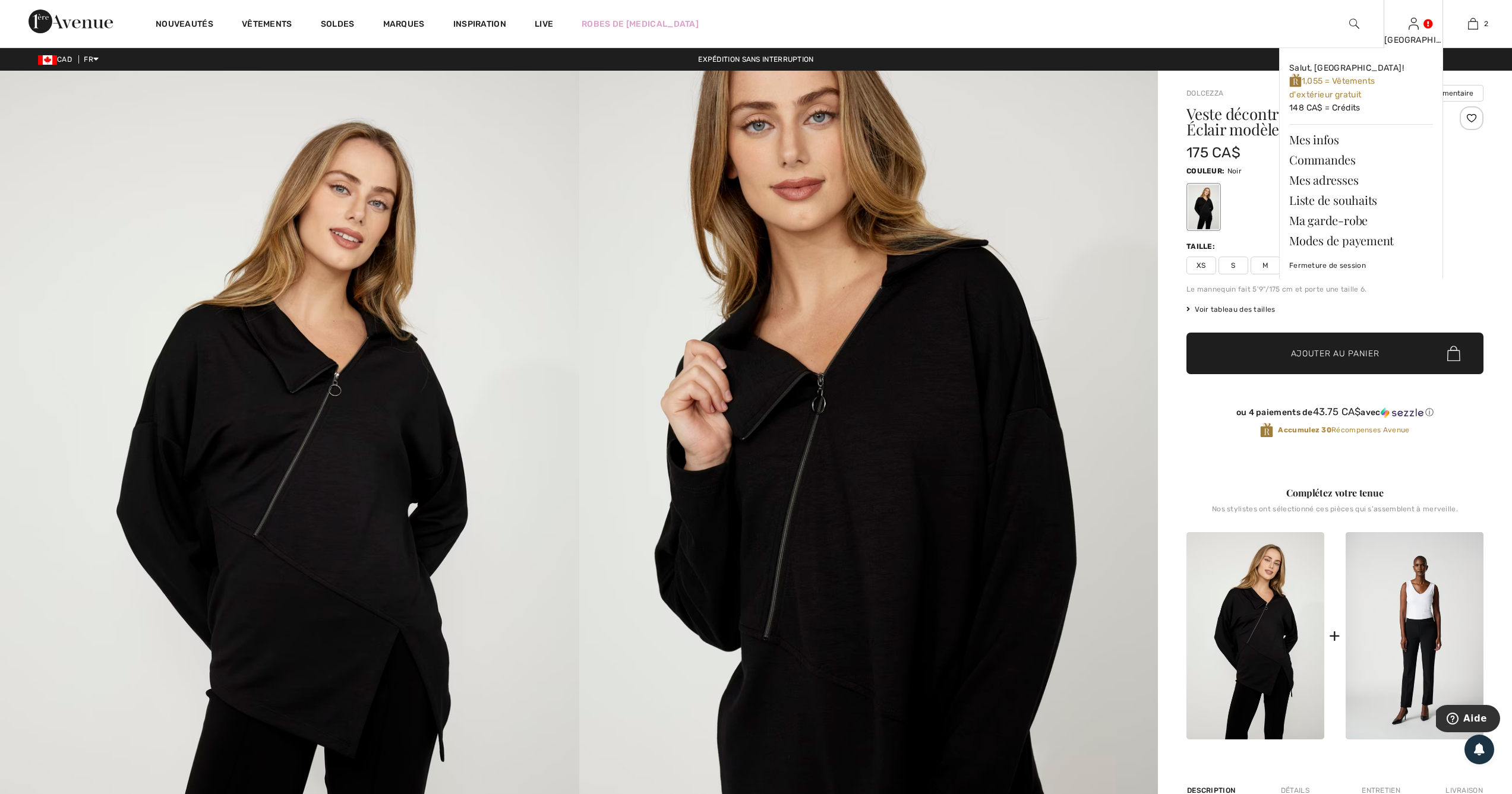
click at [1408, 27] on img at bounding box center [1413, 24] width 10 height 14
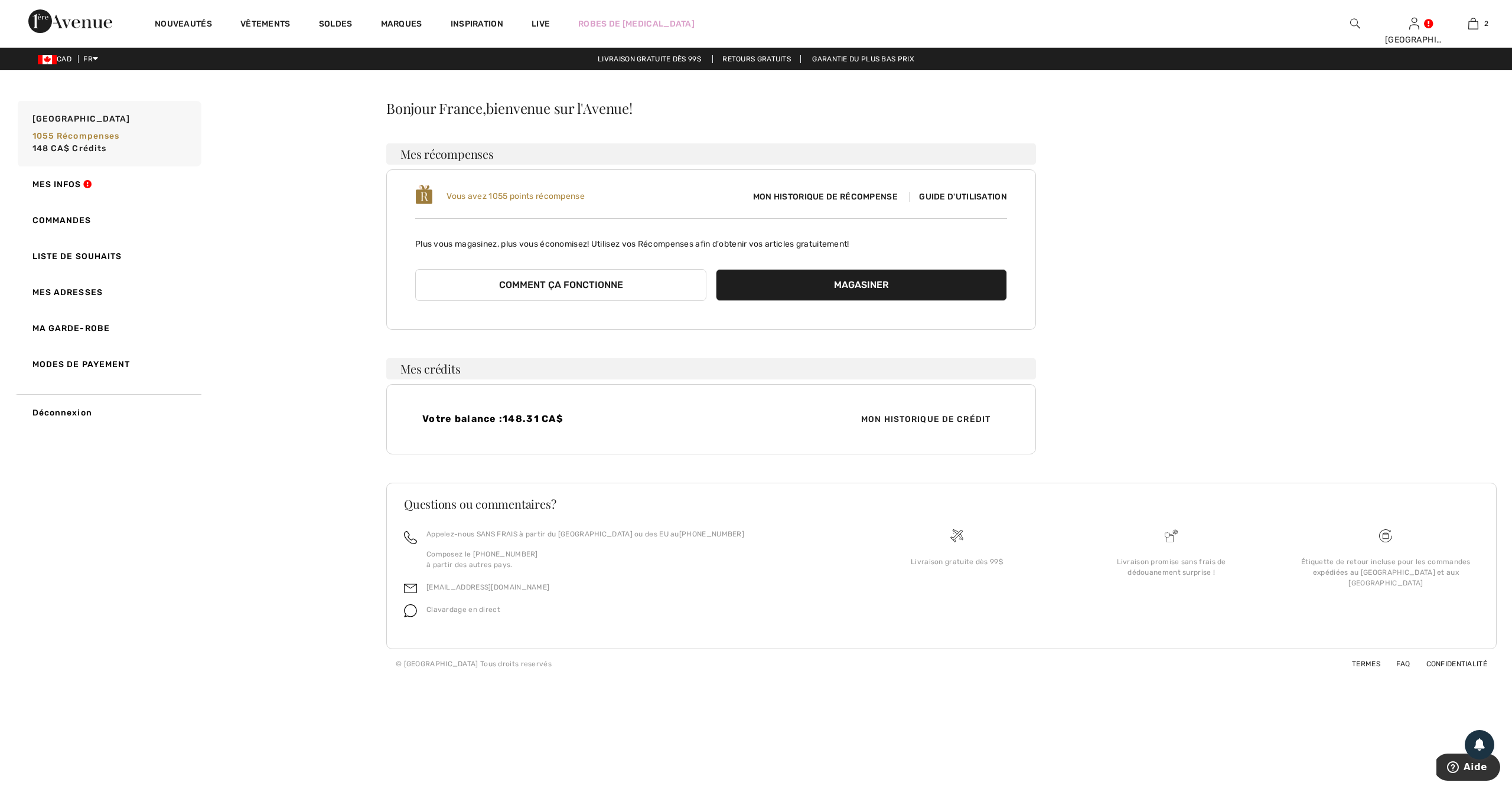
click at [529, 284] on button "Comment ça fonctionne" at bounding box center [561, 285] width 291 height 32
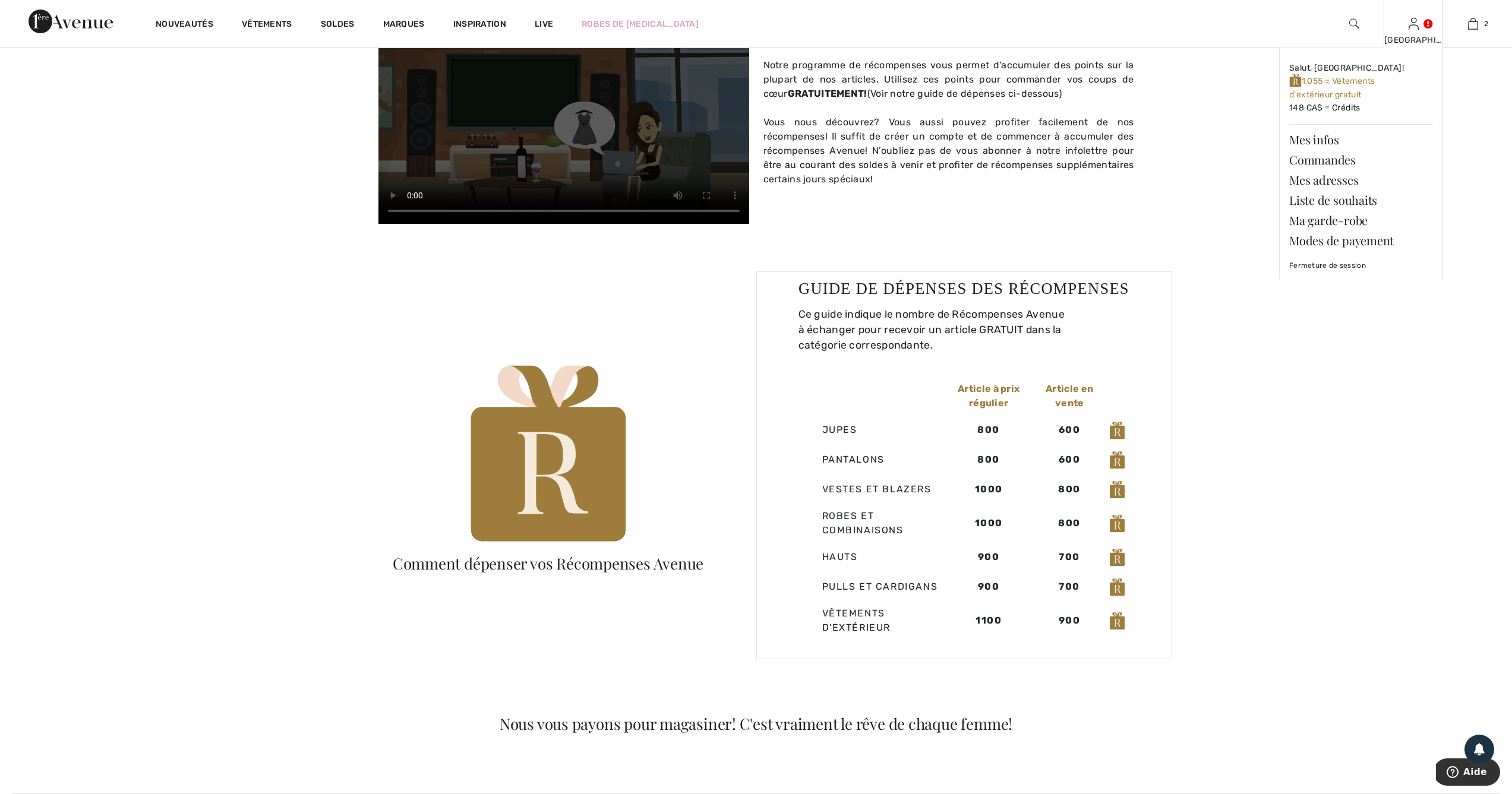
click at [1412, 33] on div "France Salut, France! 1,055 = Vêtements d'extérieur gratuit 148 CA$ = Crédits M…" at bounding box center [1413, 24] width 59 height 48
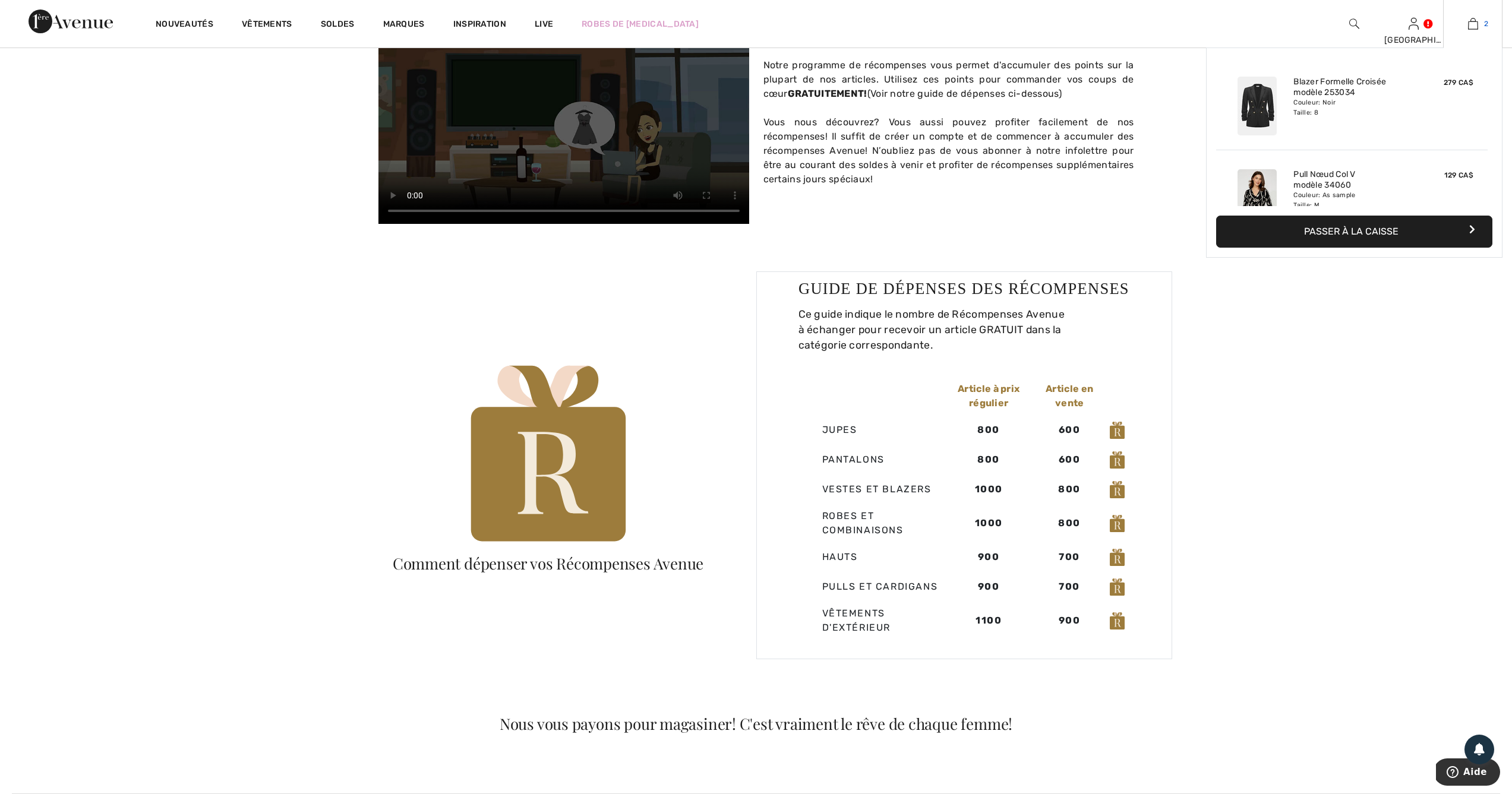
click at [1471, 20] on img at bounding box center [1473, 24] width 10 height 14
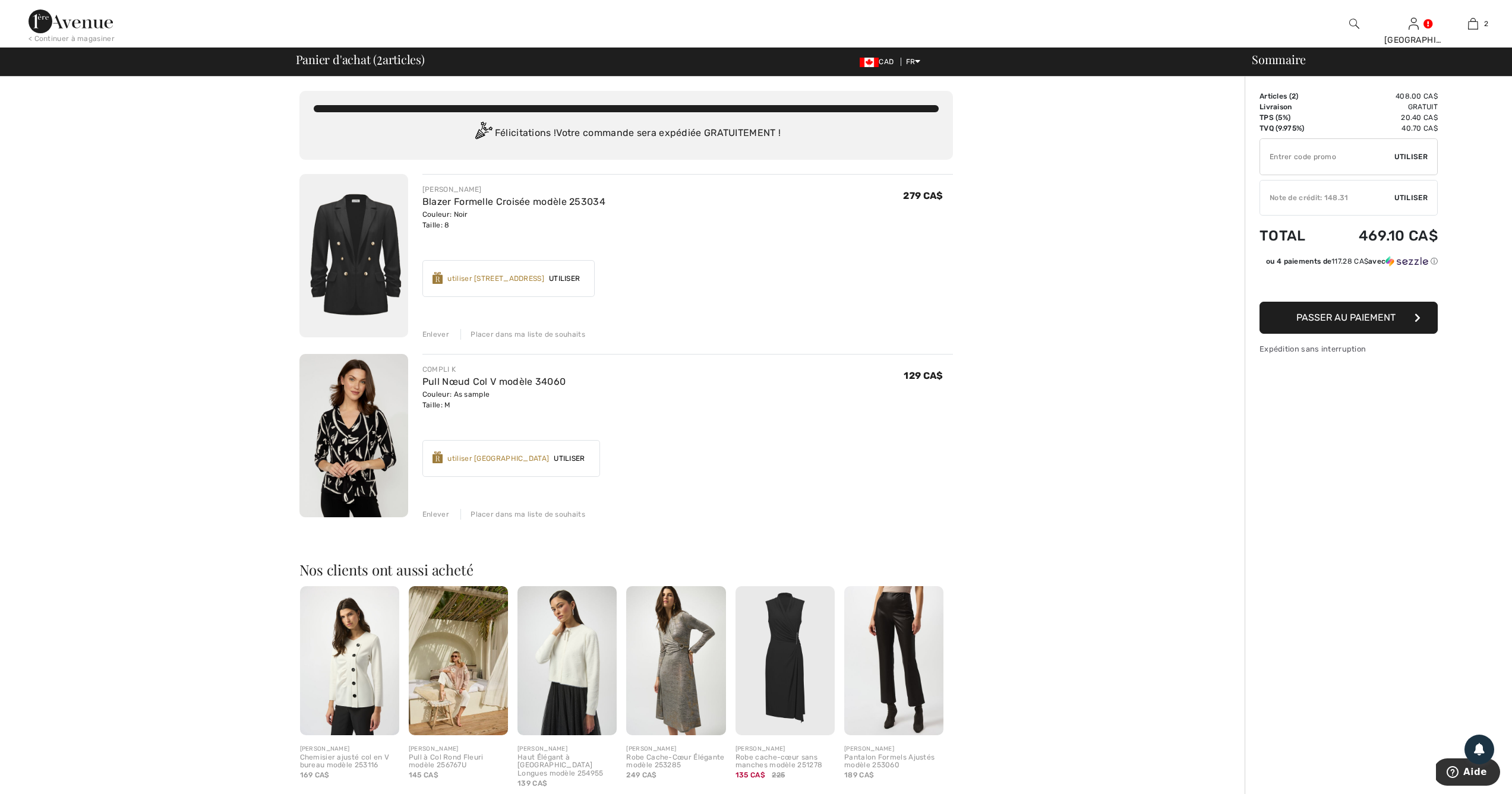
click at [1411, 197] on span "Utiliser" at bounding box center [1411, 197] width 34 height 10
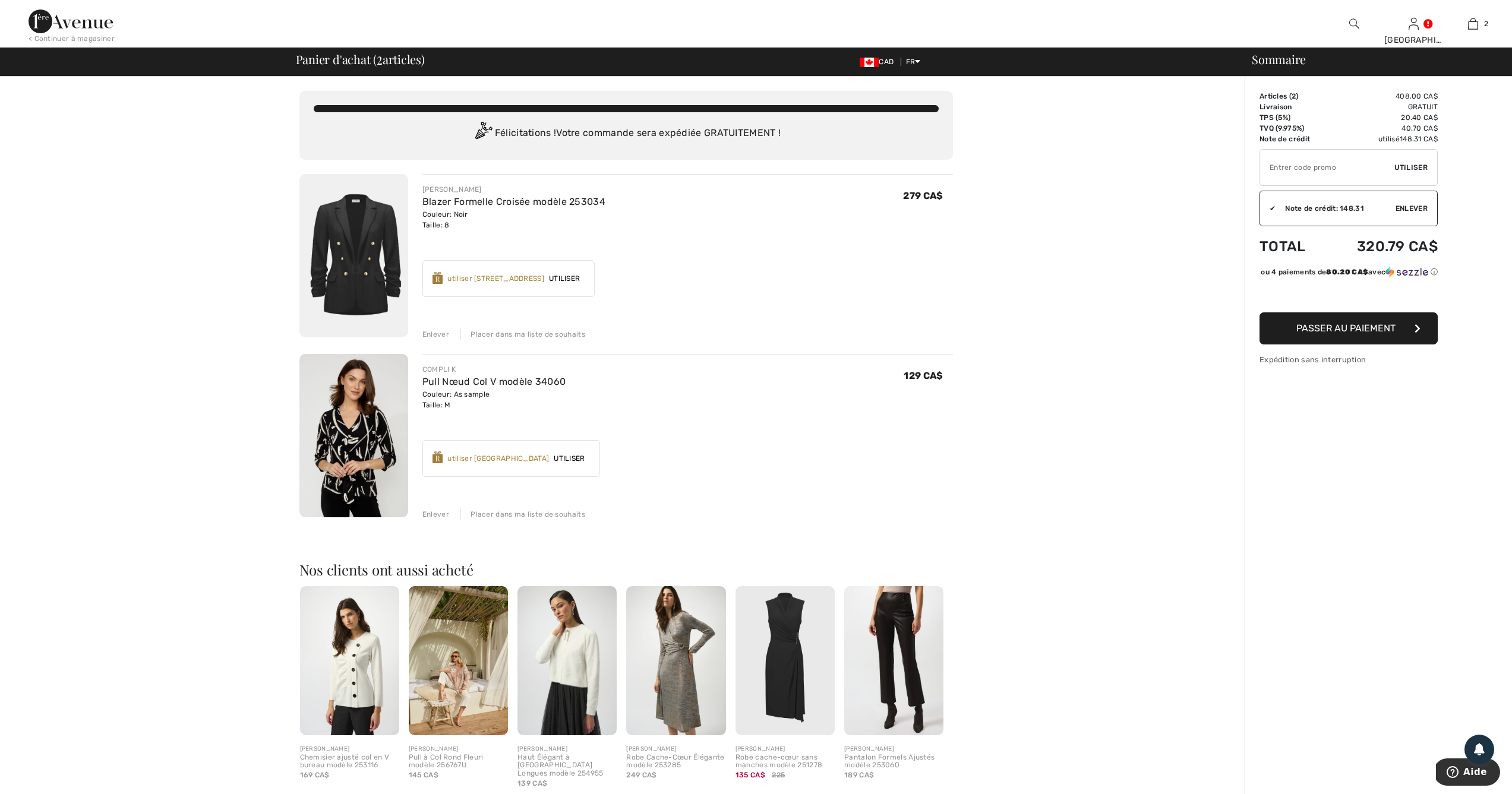
click at [585, 276] on span "Utiliser" at bounding box center [565, 278] width 41 height 10
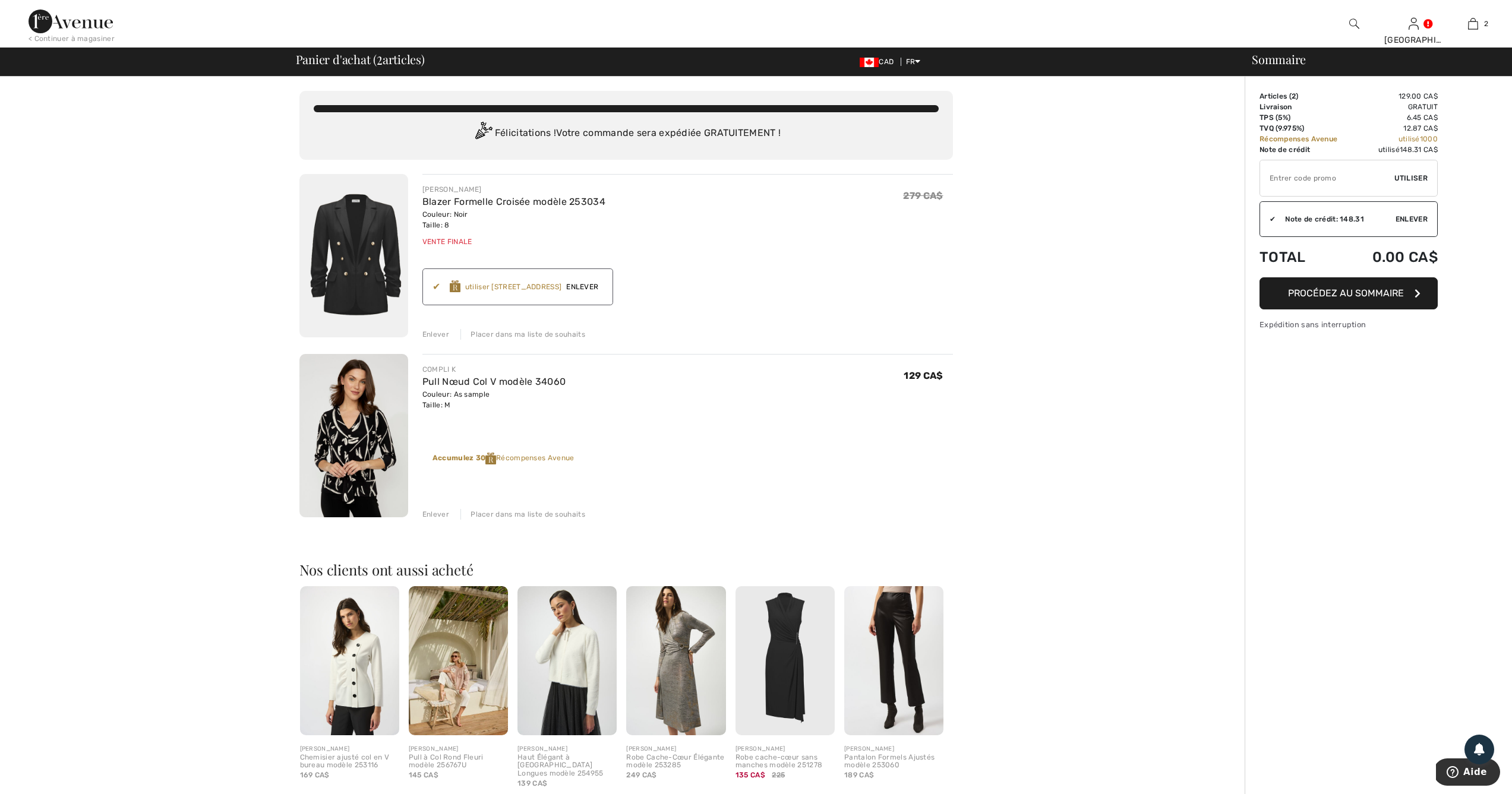
click at [1415, 218] on span "Enlever" at bounding box center [1412, 219] width 32 height 10
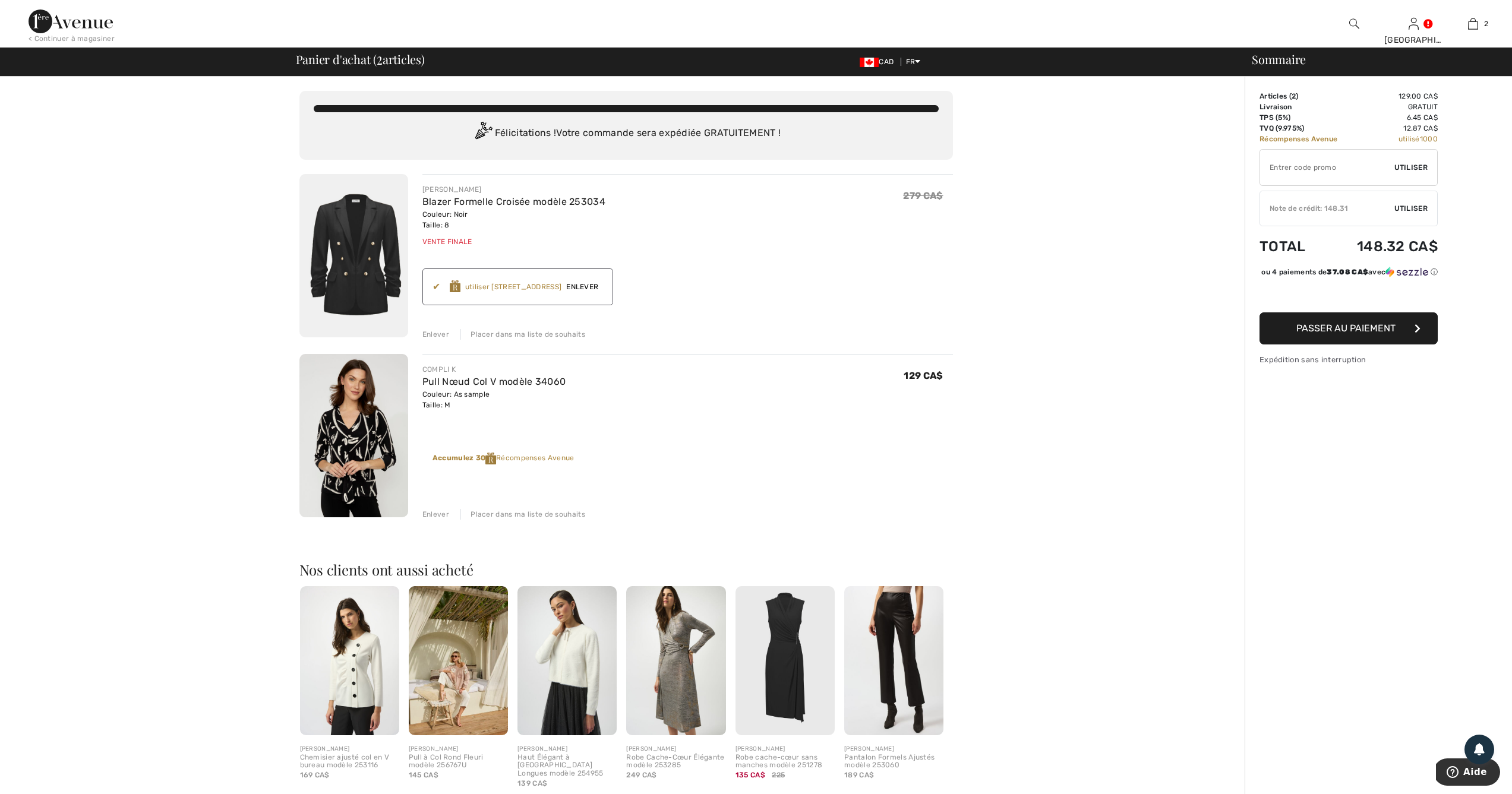
click at [1413, 206] on span "Utiliser" at bounding box center [1411, 208] width 34 height 10
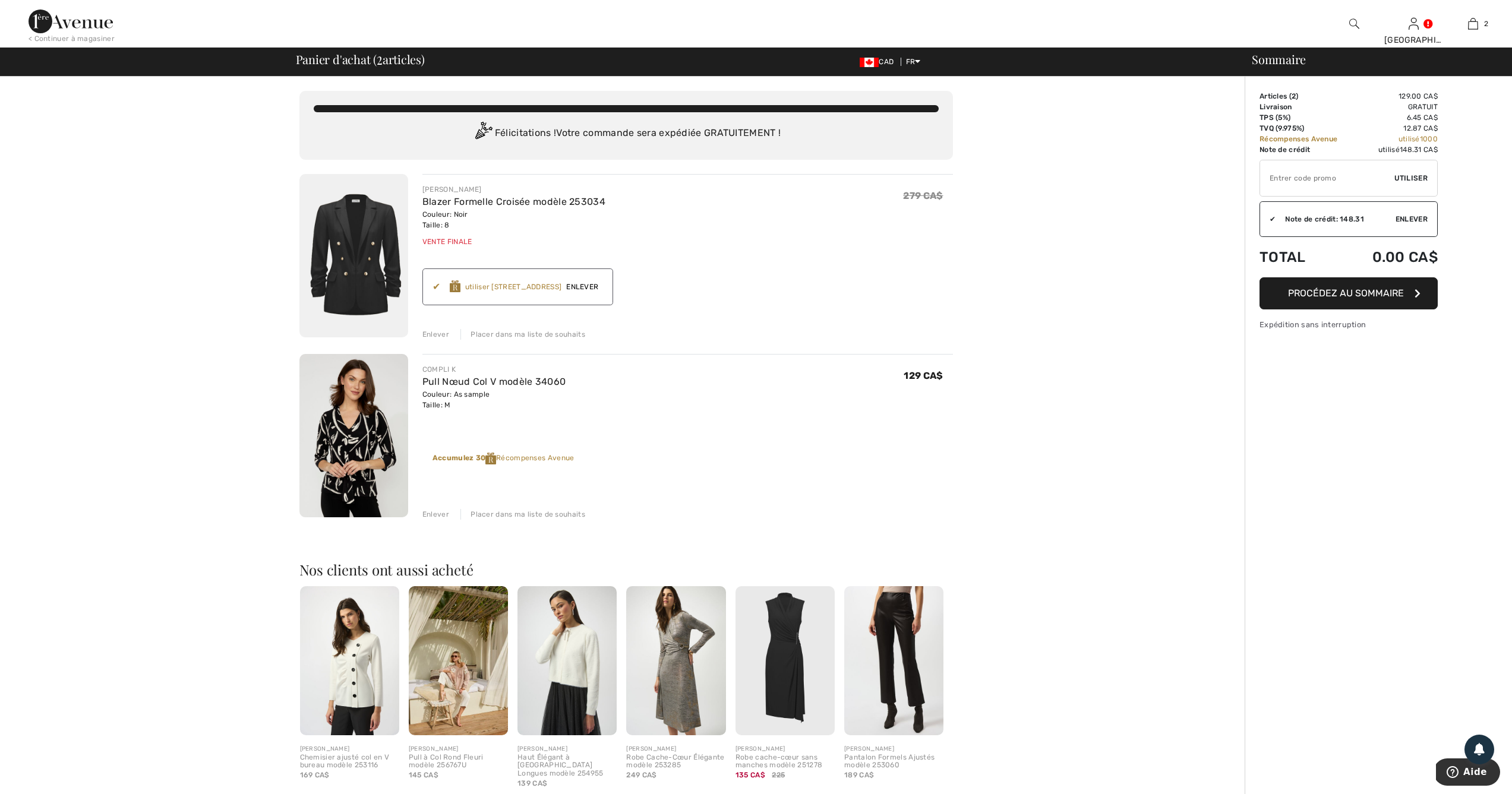
click at [603, 285] on span "Enlever" at bounding box center [581, 286] width 41 height 10
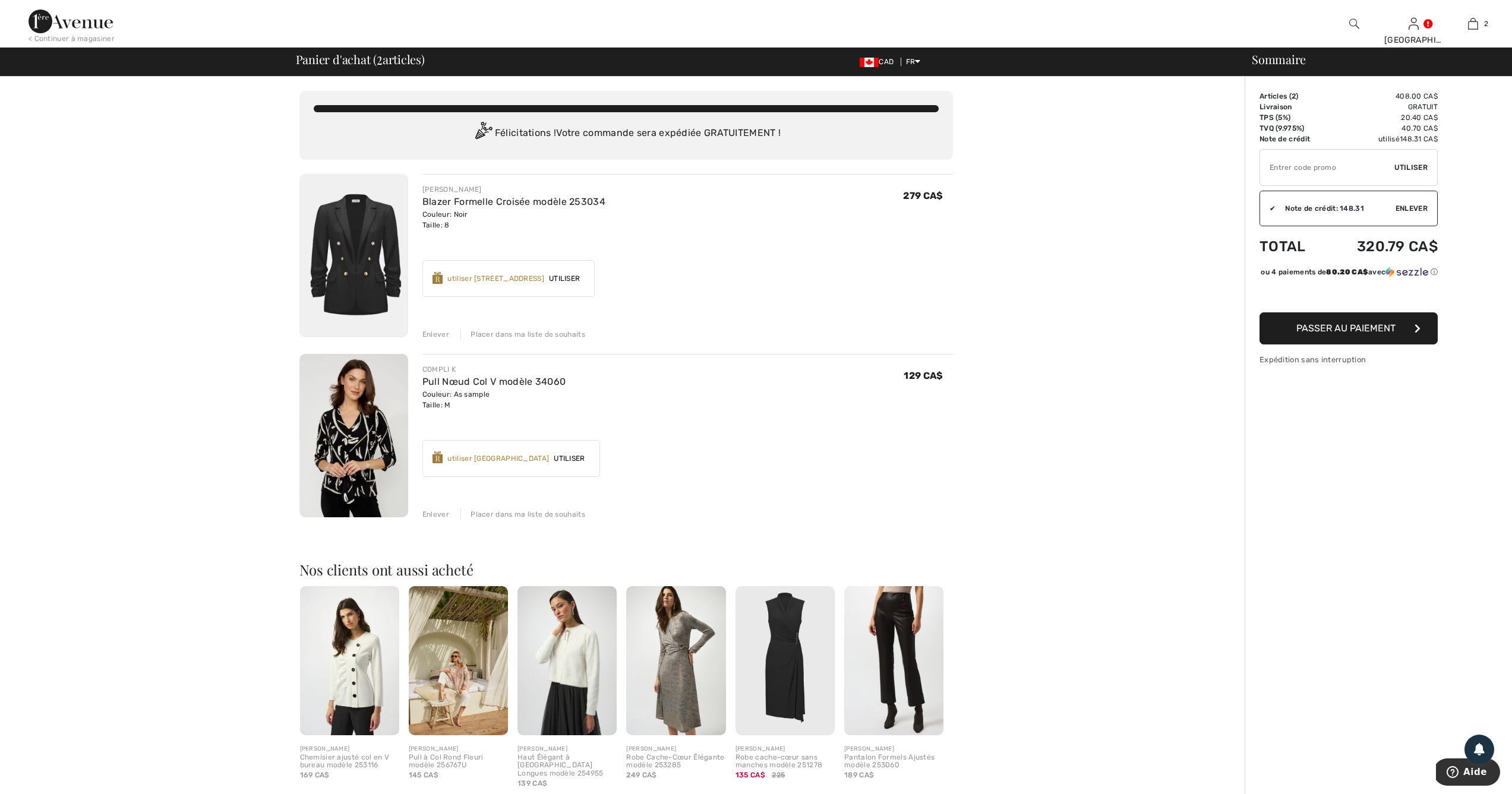
click at [582, 455] on span "Utiliser" at bounding box center [570, 458] width 41 height 10
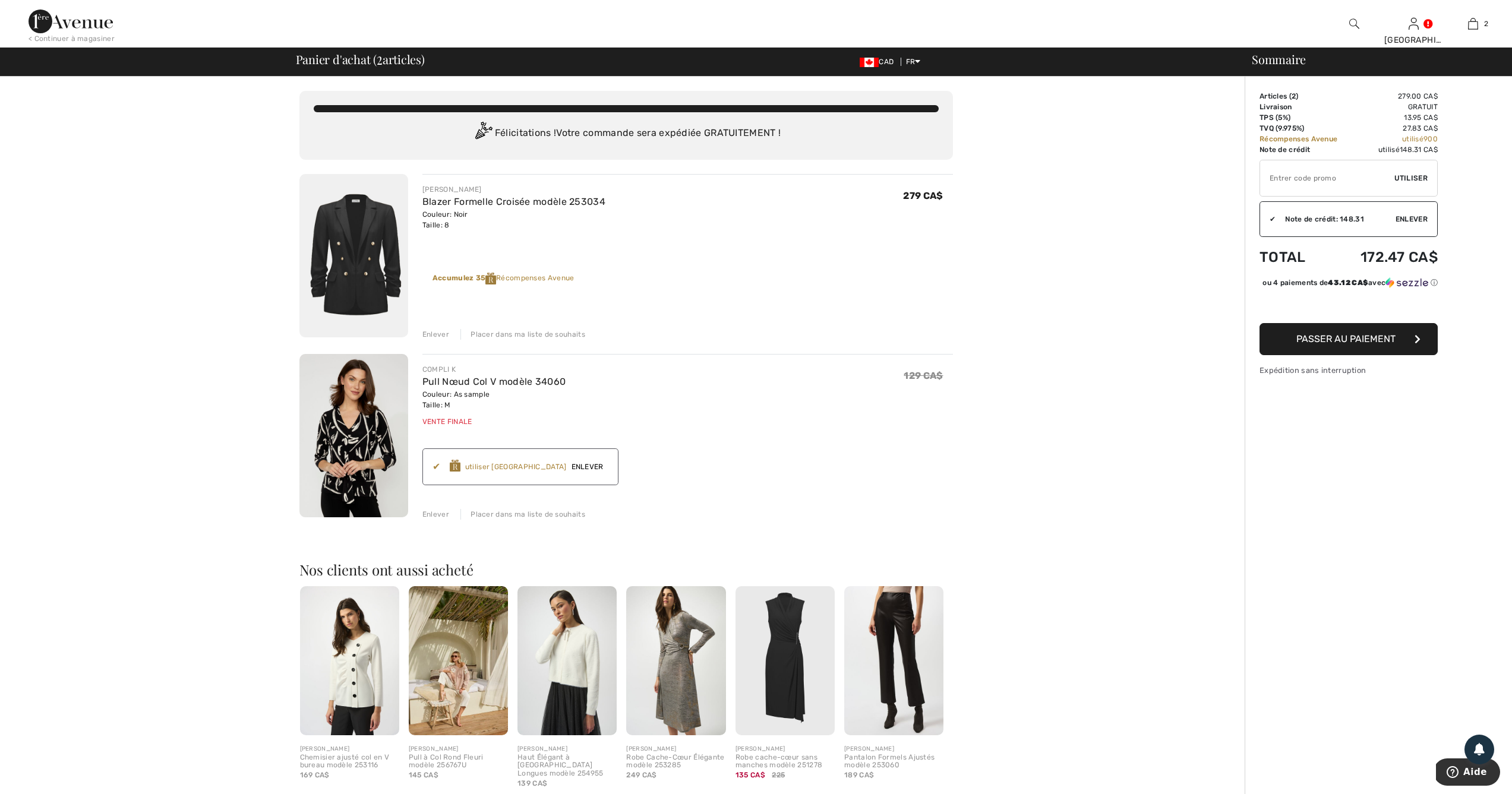
click at [609, 465] on span "Enlever" at bounding box center [587, 467] width 41 height 10
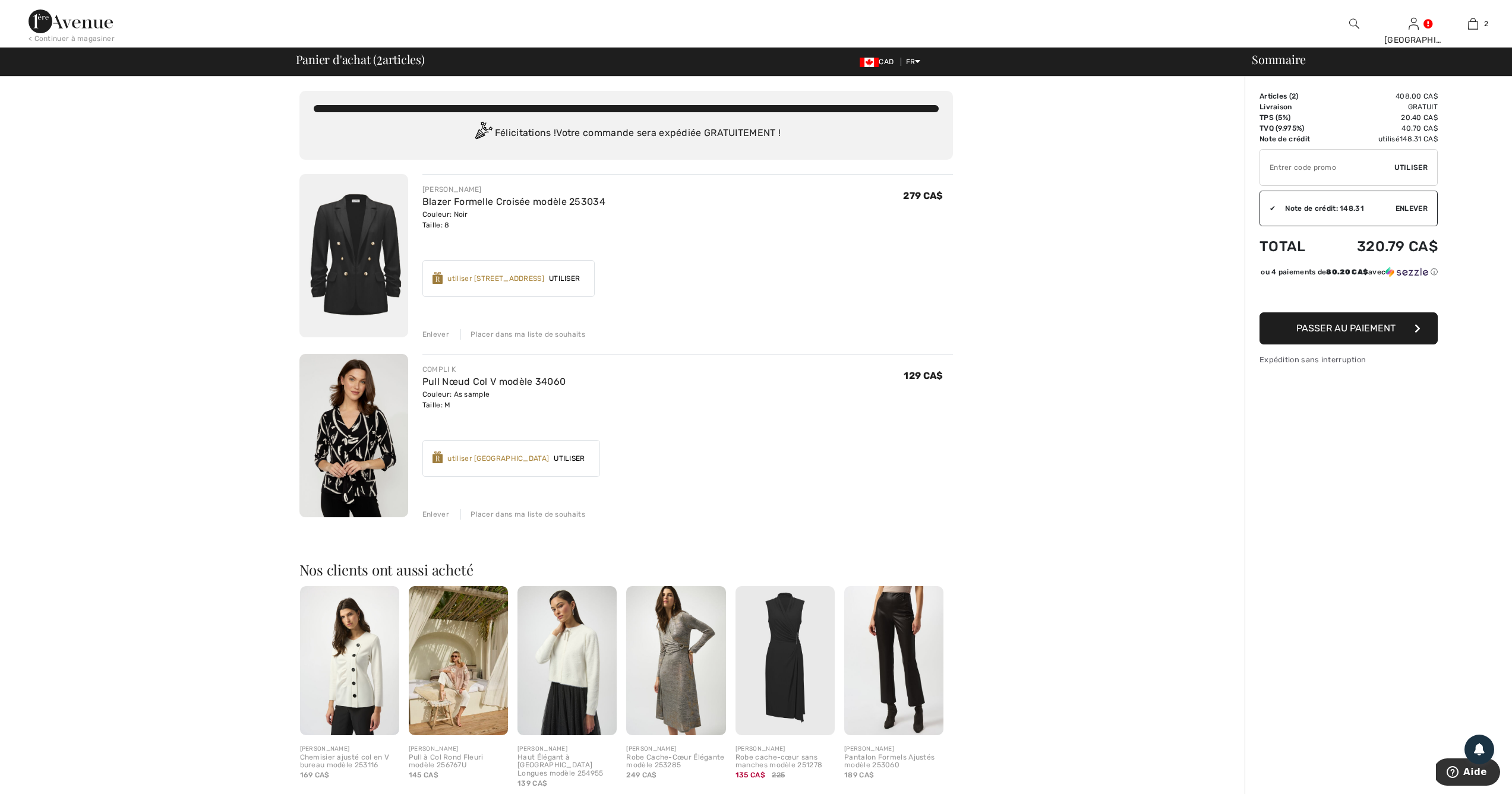
click at [585, 278] on span "Utiliser" at bounding box center [565, 278] width 41 height 10
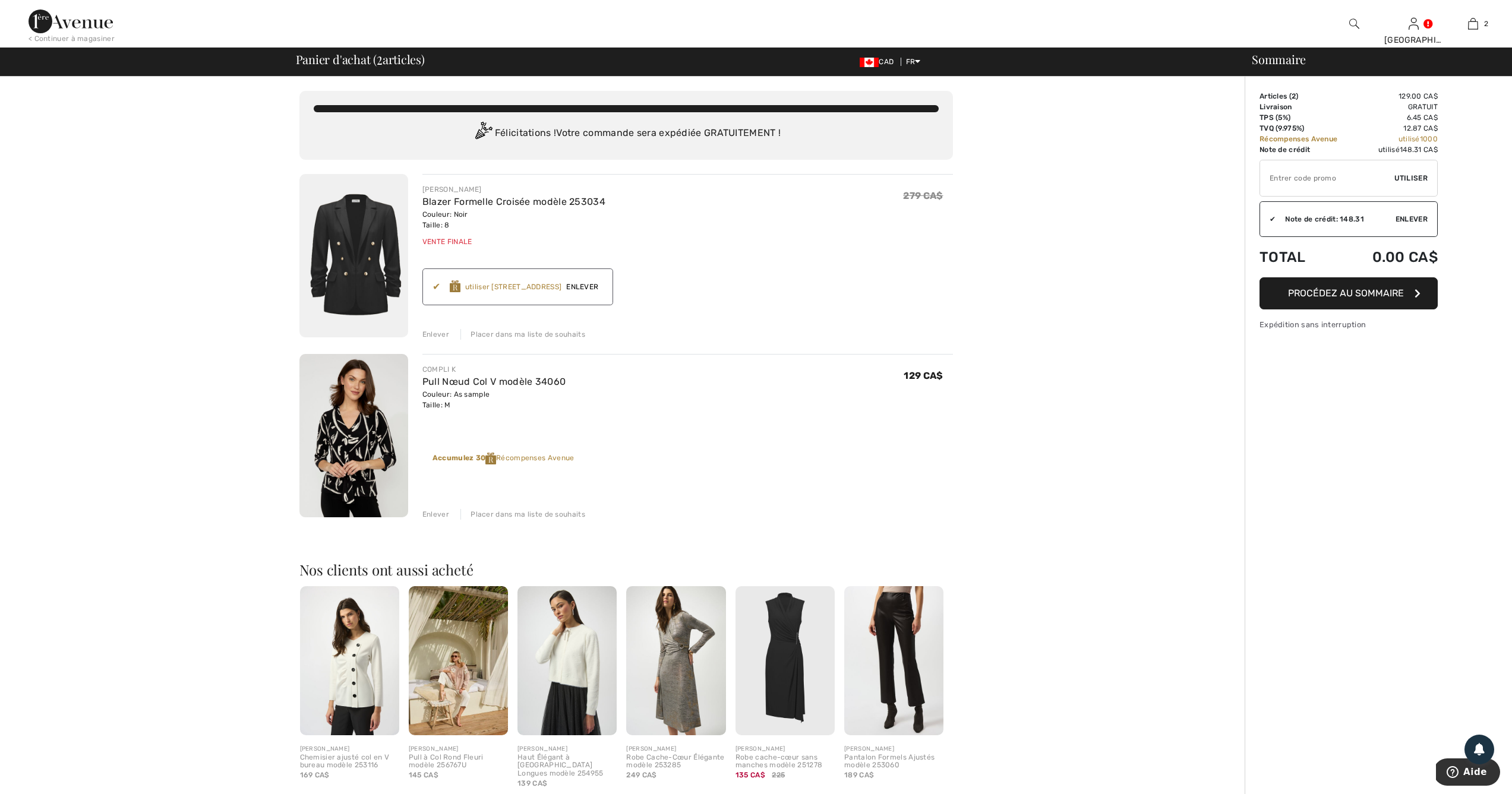
click at [1345, 290] on span "Procédez au sommaire" at bounding box center [1346, 293] width 116 height 11
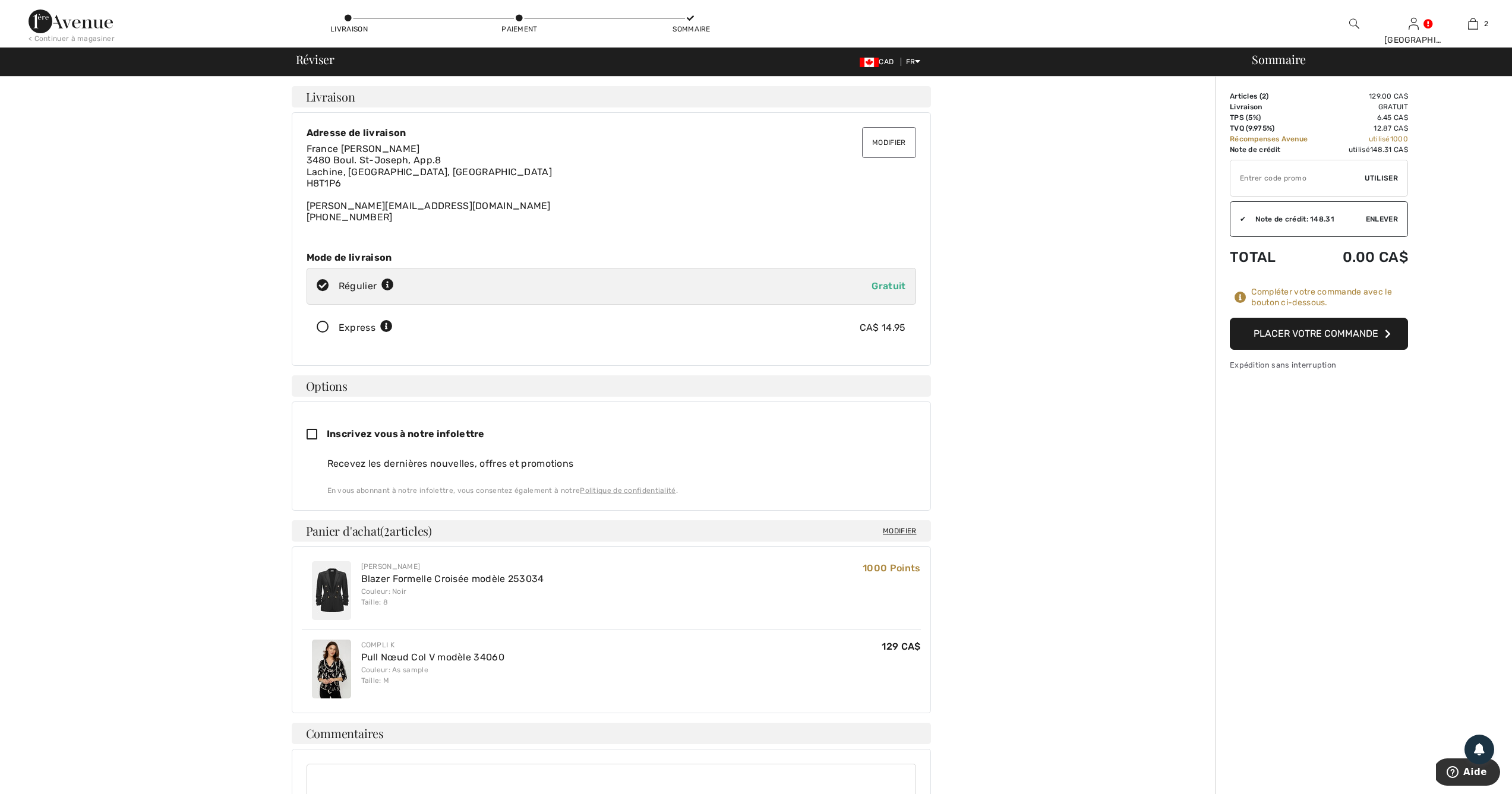
click at [1301, 332] on button "Placer votre commande" at bounding box center [1319, 334] width 178 height 32
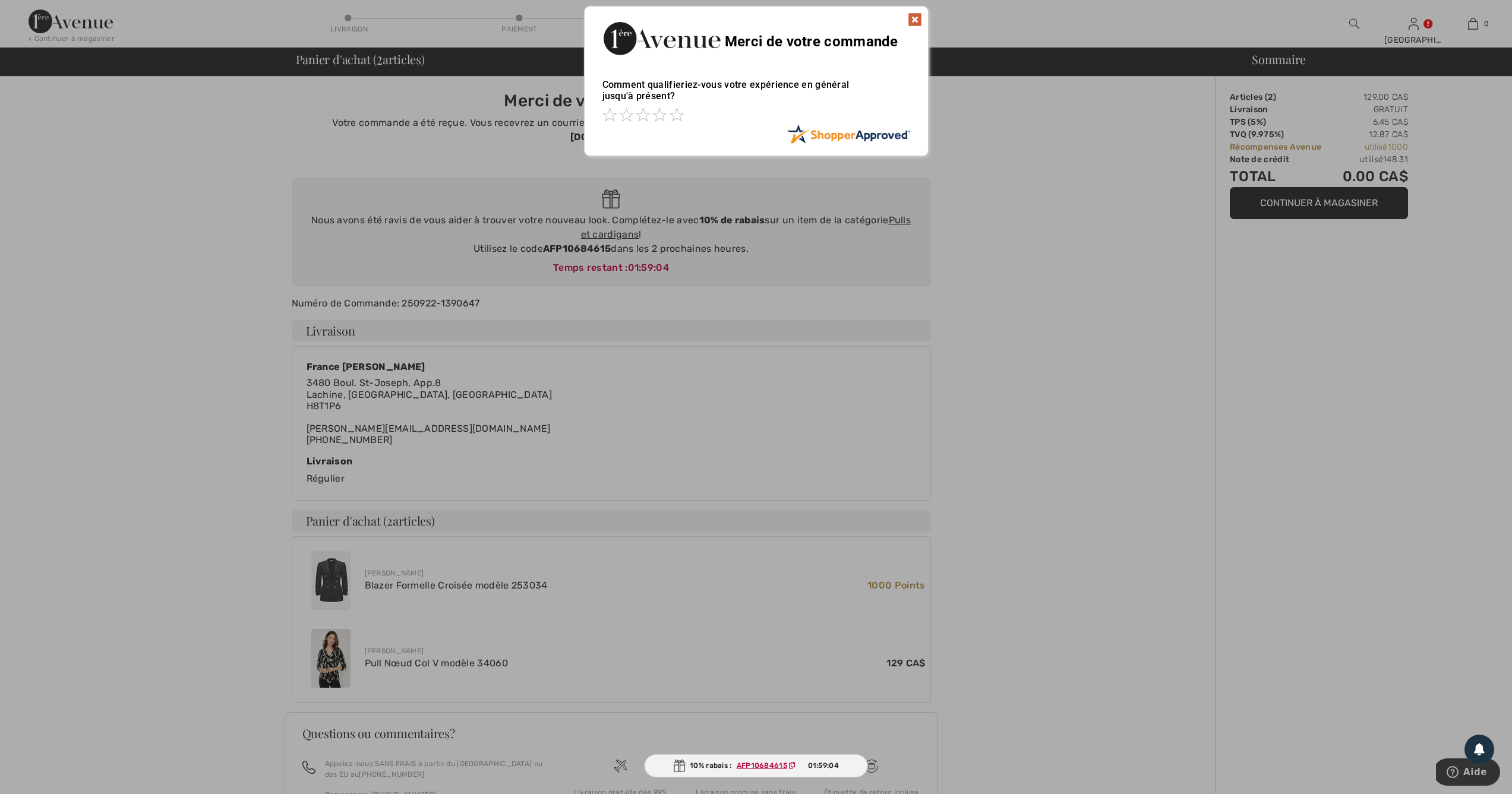
click at [912, 18] on img at bounding box center [914, 20] width 14 height 14
